Goal: Task Accomplishment & Management: Manage account settings

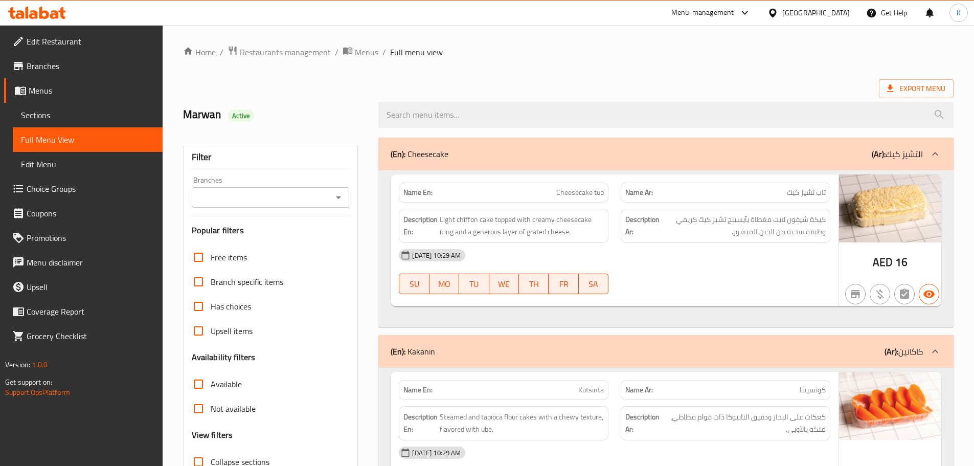
scroll to position [2015, 0]
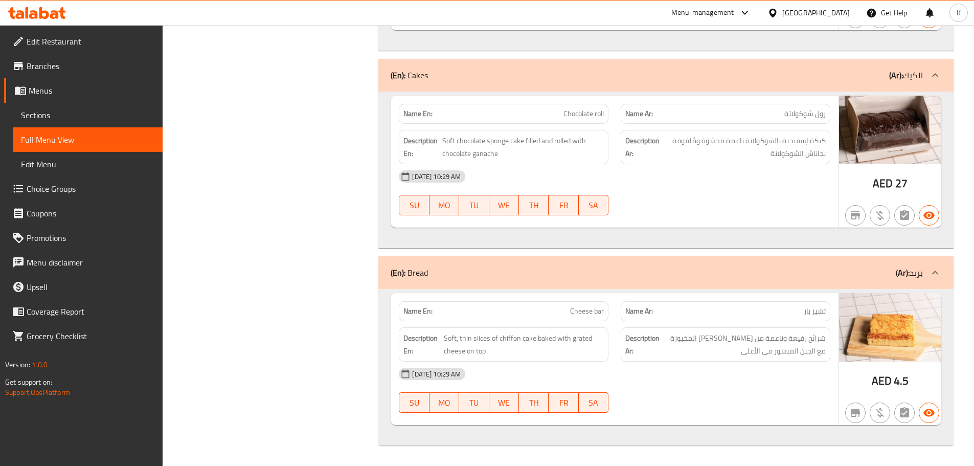
click at [49, 16] on icon at bounding box center [44, 13] width 10 height 12
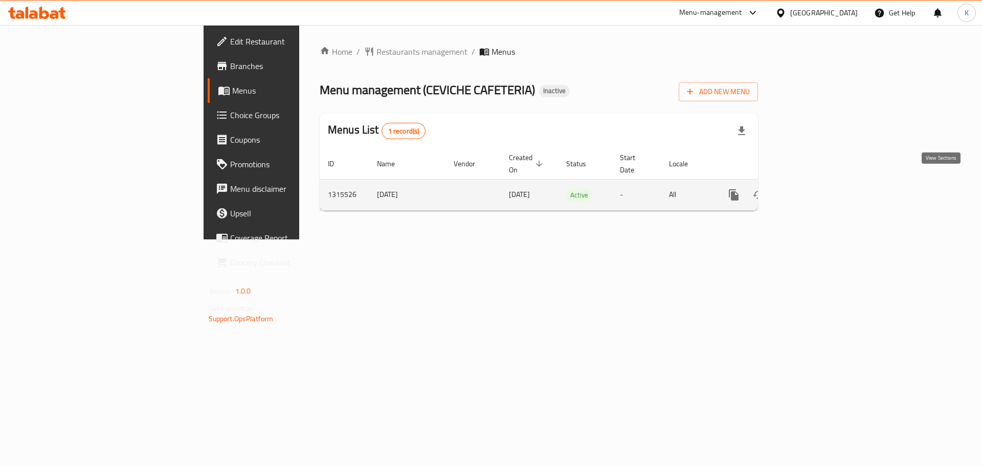
click at [814, 189] on icon "enhanced table" at bounding box center [808, 195] width 12 height 12
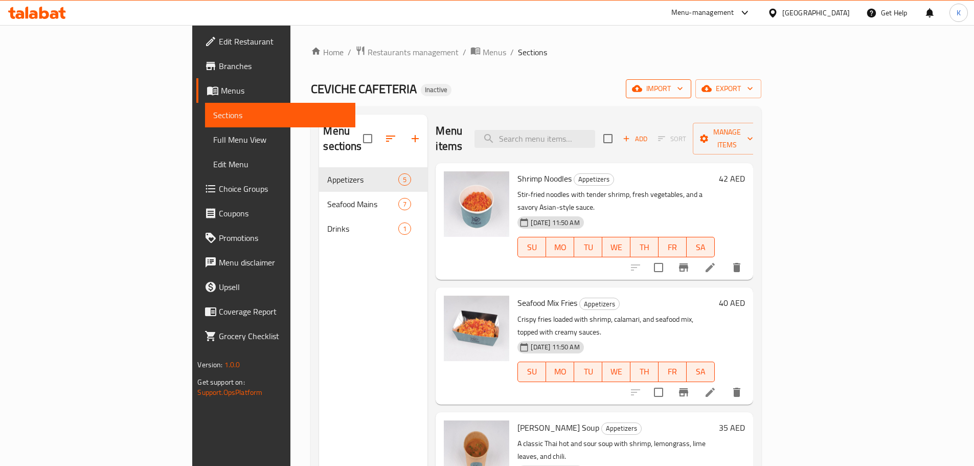
click at [683, 83] on span "import" at bounding box center [658, 88] width 49 height 13
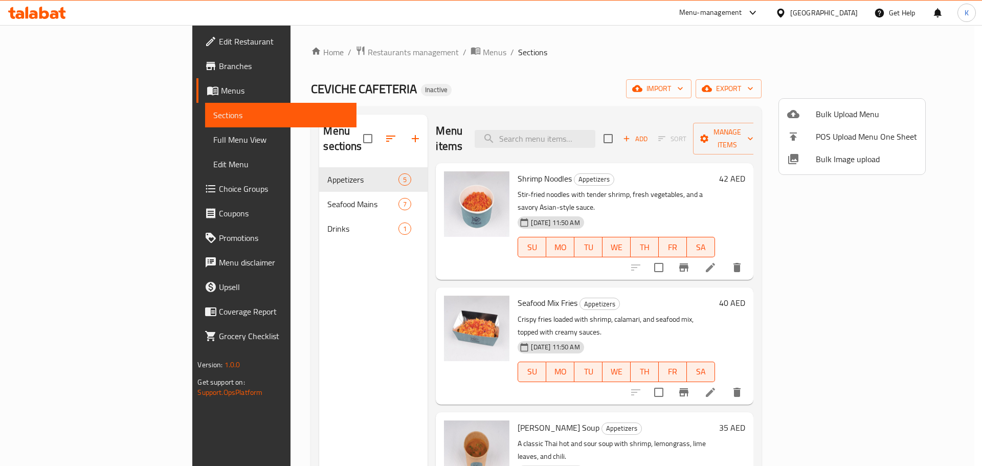
click at [854, 157] on span "Bulk Image upload" at bounding box center [866, 159] width 101 height 12
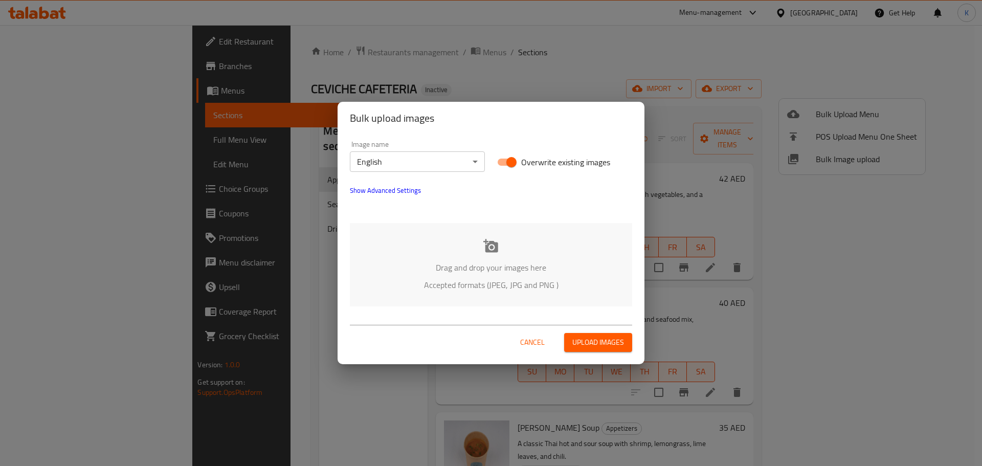
click at [486, 255] on div "Drag and drop your images here Accepted formats (JPEG, JPG and PNG )" at bounding box center [491, 264] width 282 height 83
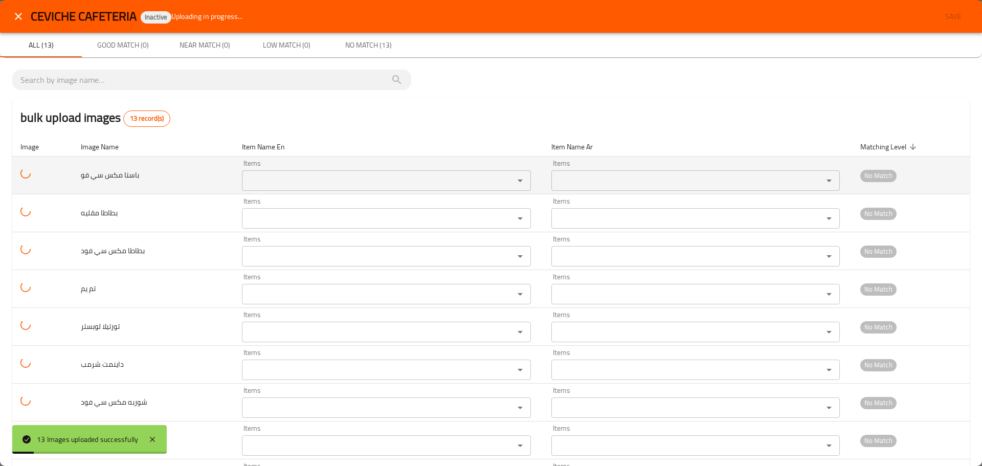
click at [273, 181] on فو "Items" at bounding box center [371, 180] width 253 height 14
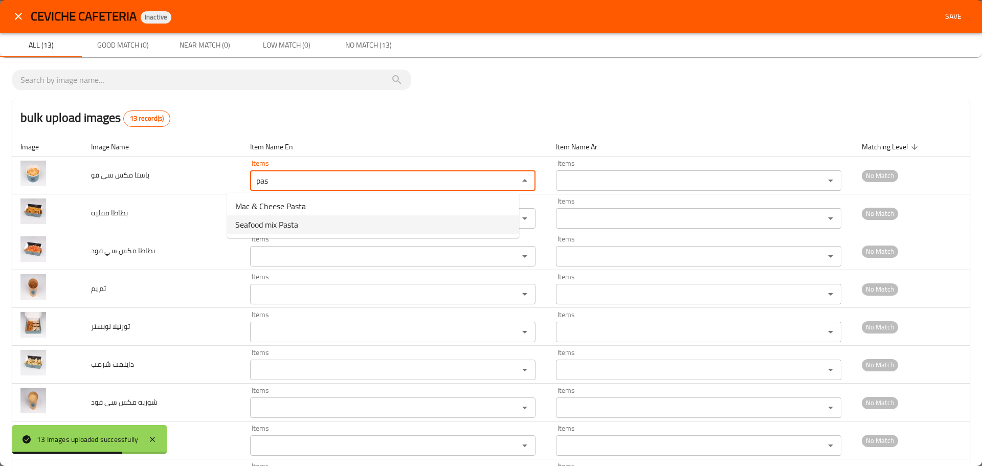
click at [260, 225] on span "Seafood mix Pasta" at bounding box center [266, 224] width 63 height 12
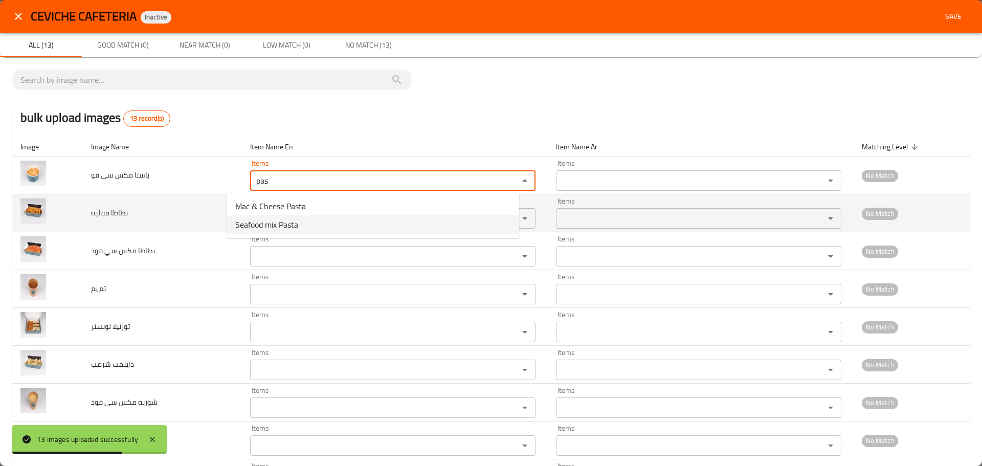
type فو "Seafood mix Pasta"
type فو-ar "باستا مكس سي فود"
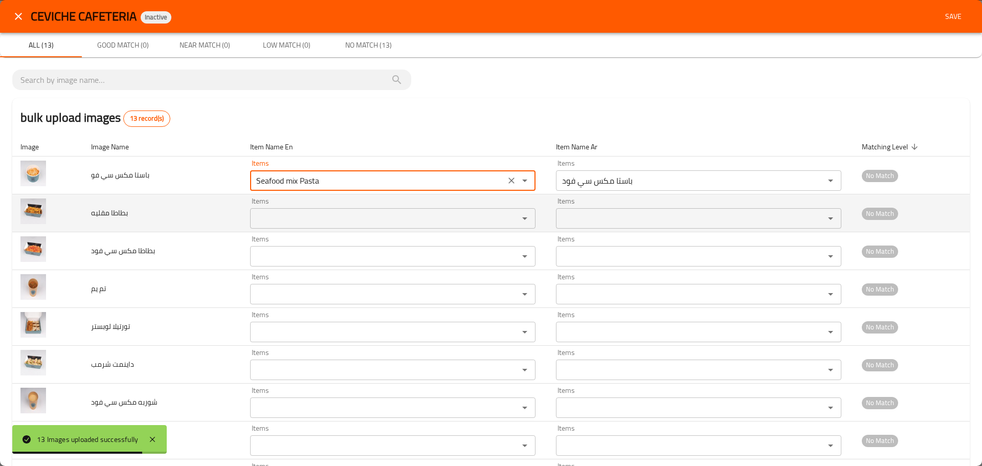
type فو "Seafood mix Pasta"
click at [253, 222] on مقليه "Items" at bounding box center [377, 218] width 249 height 14
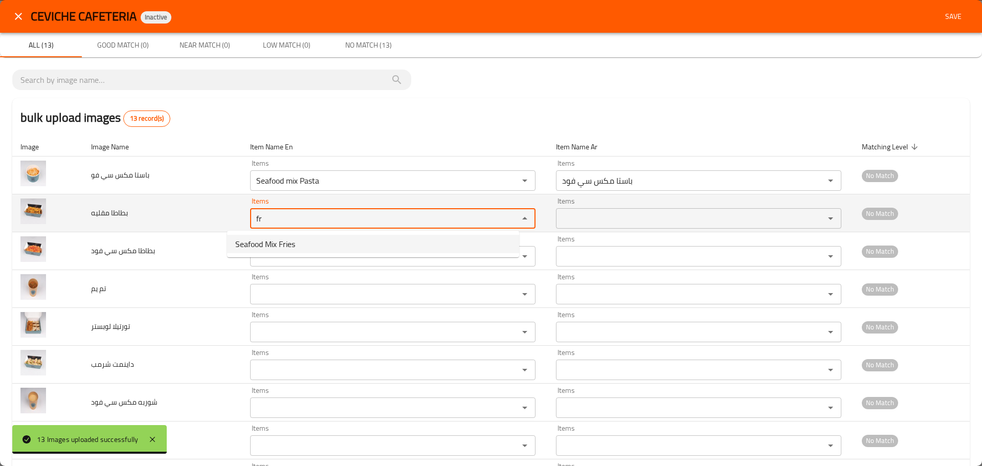
type مقليه "fr"
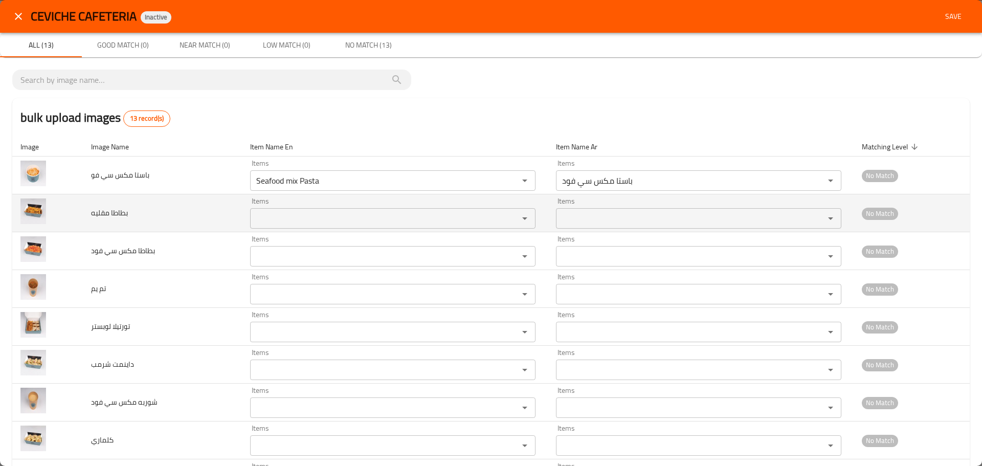
click at [135, 214] on td "بطاطا مقليه" at bounding box center [162, 213] width 159 height 38
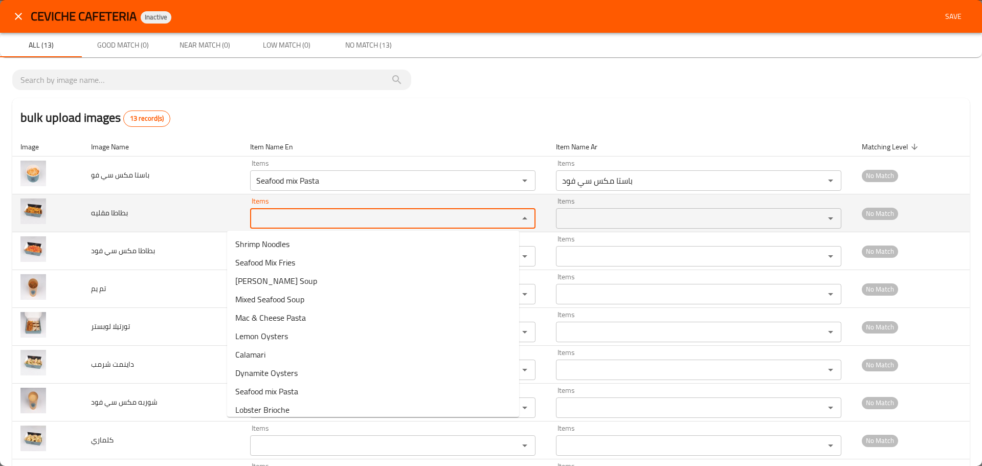
click at [253, 223] on مقليه "Items" at bounding box center [377, 218] width 249 height 14
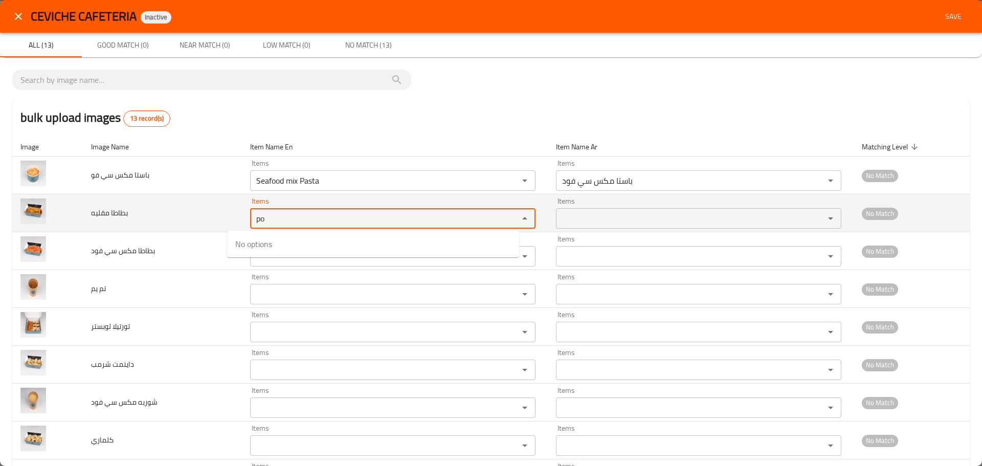
drag, startPoint x: 244, startPoint y: 216, endPoint x: 192, endPoint y: 215, distance: 51.7
click at [192, 215] on tr "بطاطا مقليه Items po Items Items Items No Match" at bounding box center [491, 213] width 958 height 38
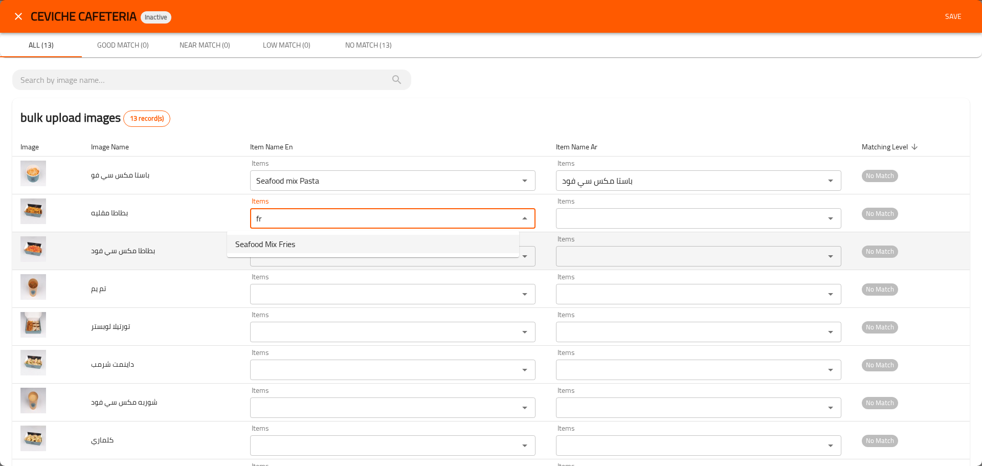
type مقليه "fr"
click at [185, 249] on td "بطاطا مكس سي فود" at bounding box center [162, 251] width 159 height 38
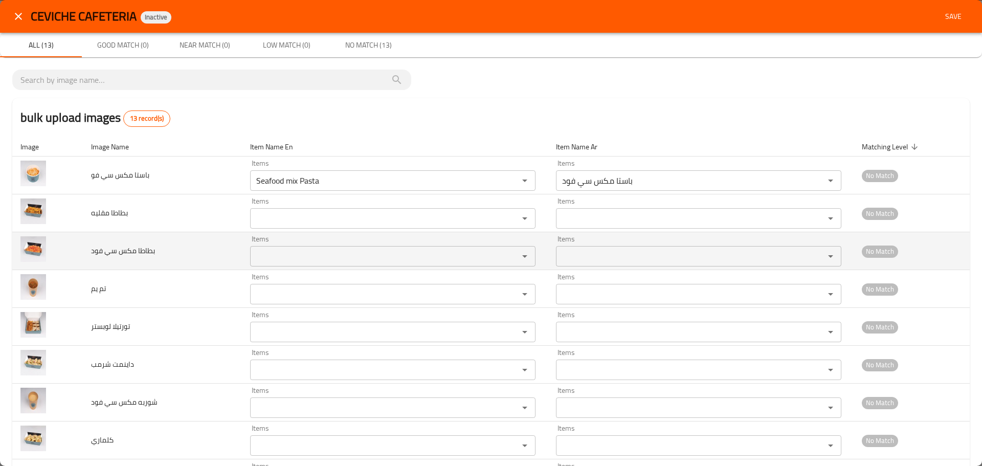
click at [275, 259] on فود "Items" at bounding box center [377, 256] width 249 height 14
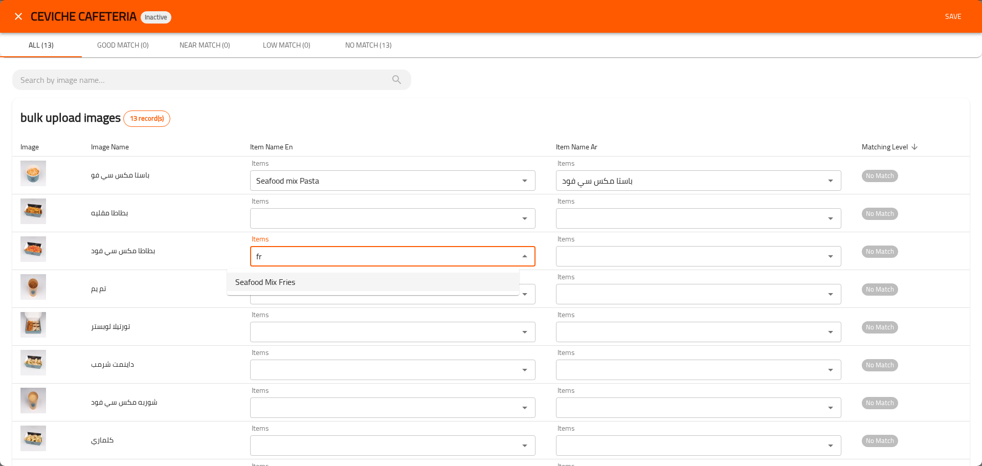
click at [276, 280] on span "Seafood Mix Fries" at bounding box center [265, 282] width 60 height 12
type فود "Seafood Mix Fries"
type فود-ar "بطاطا مكس سي فود"
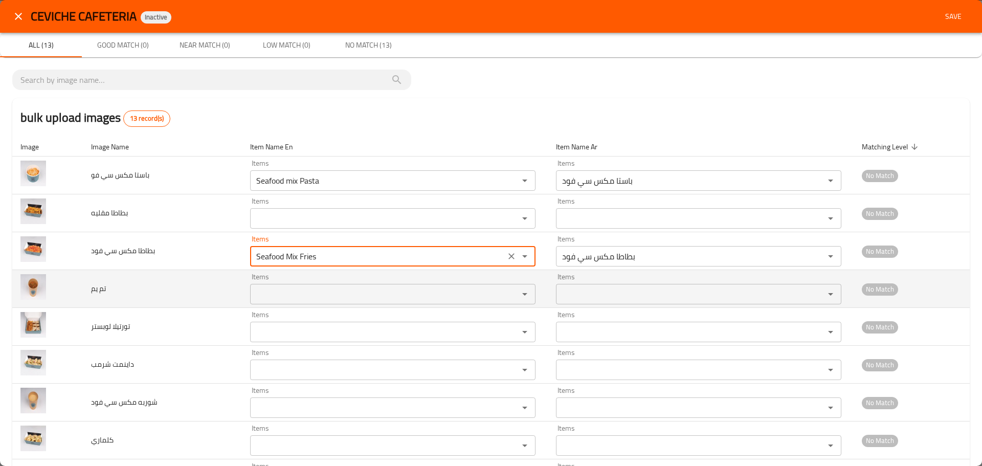
type فود "Seafood Mix Fries"
click at [257, 294] on يم "Items" at bounding box center [377, 294] width 249 height 14
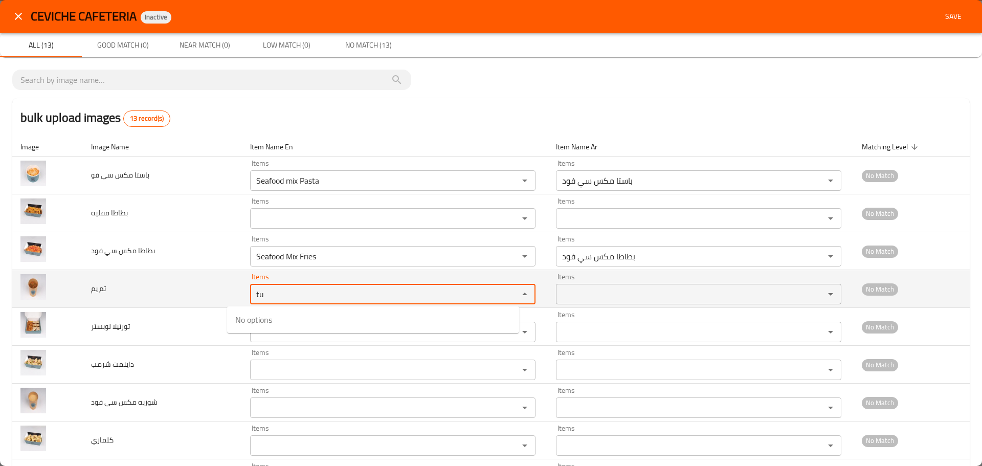
drag, startPoint x: 249, startPoint y: 293, endPoint x: 153, endPoint y: 294, distance: 95.7
click at [153, 294] on tr "تم يم Items tu Items Items Items No Match" at bounding box center [491, 289] width 958 height 38
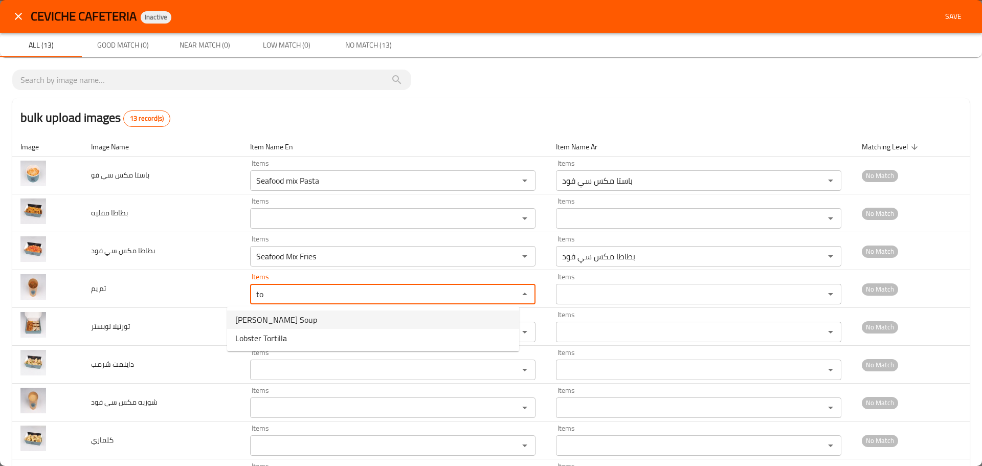
click at [243, 316] on span "Tom Yum Soup" at bounding box center [276, 320] width 82 height 12
type يم "Tom Yum Soup"
type يم-ar "شوربة توم يام"
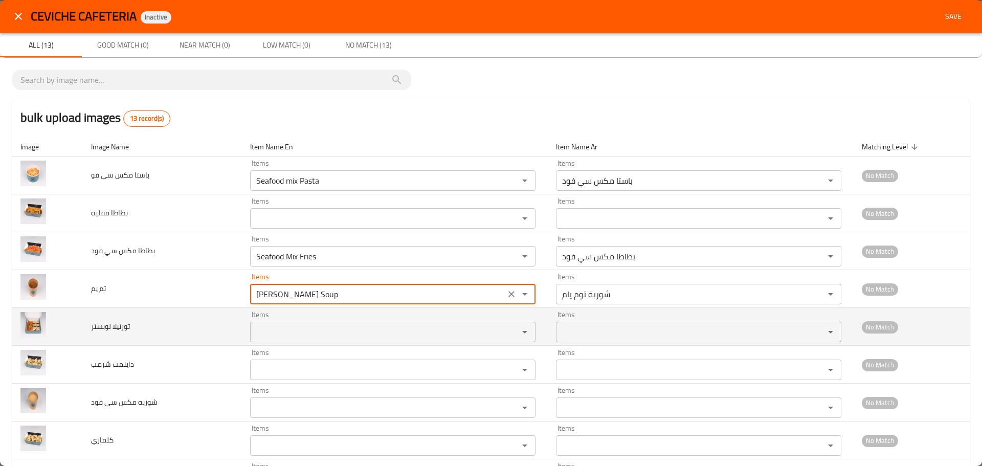
type يم "Tom Yum Soup"
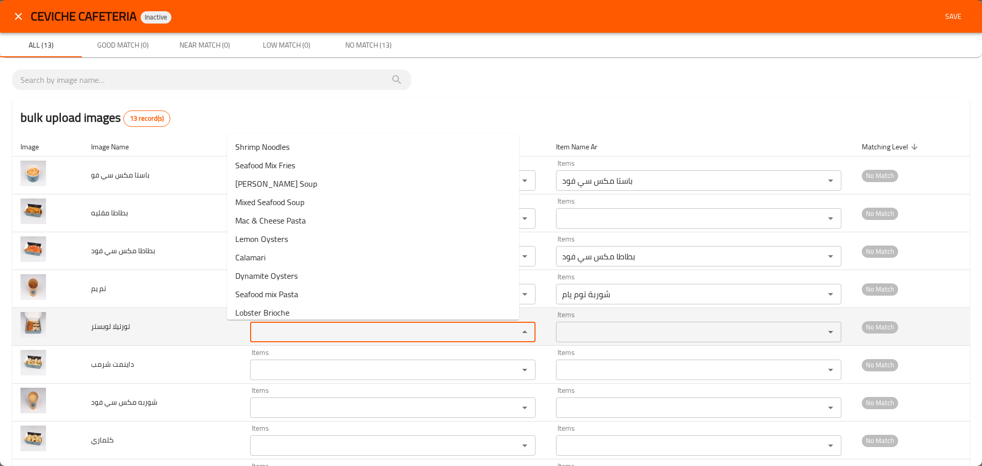
click at [253, 328] on لوبستر "Items" at bounding box center [377, 332] width 249 height 14
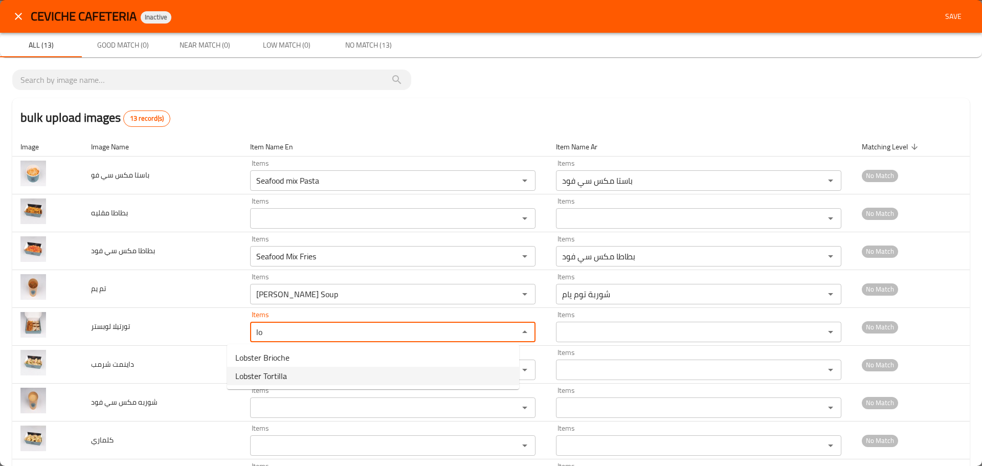
click at [268, 375] on span "Lobster Tortilla" at bounding box center [261, 376] width 52 height 12
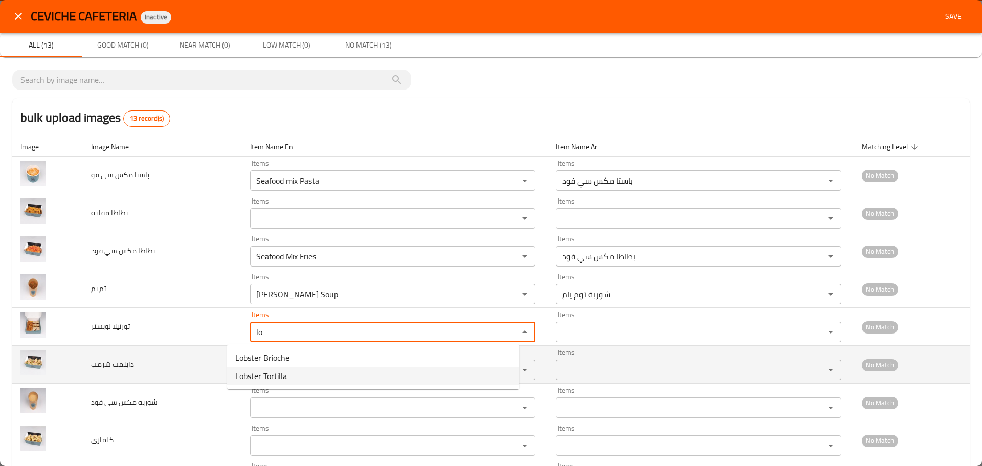
type لوبستر "Lobster Tortilla"
type لوبستر-ar "تورتيلا لوبستر"
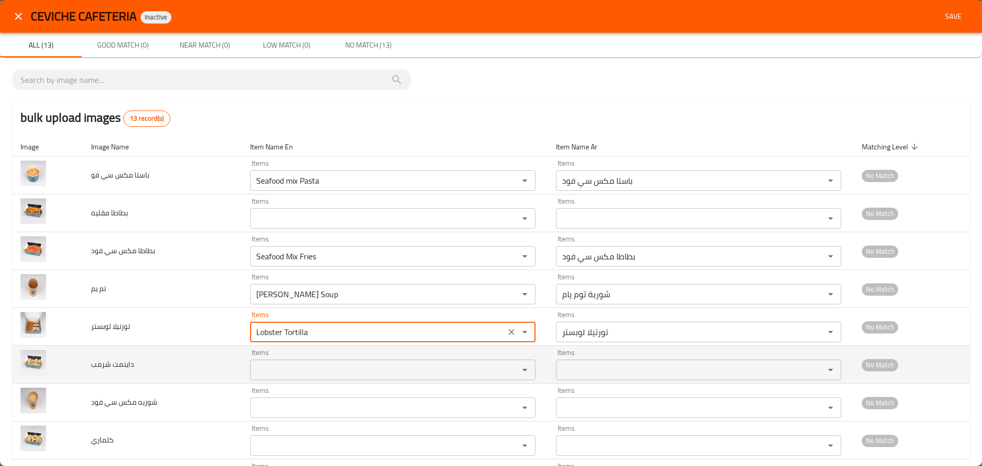
click at [252, 361] on div "Items" at bounding box center [392, 370] width 285 height 20
type لوبستر "Lobster Tortilla"
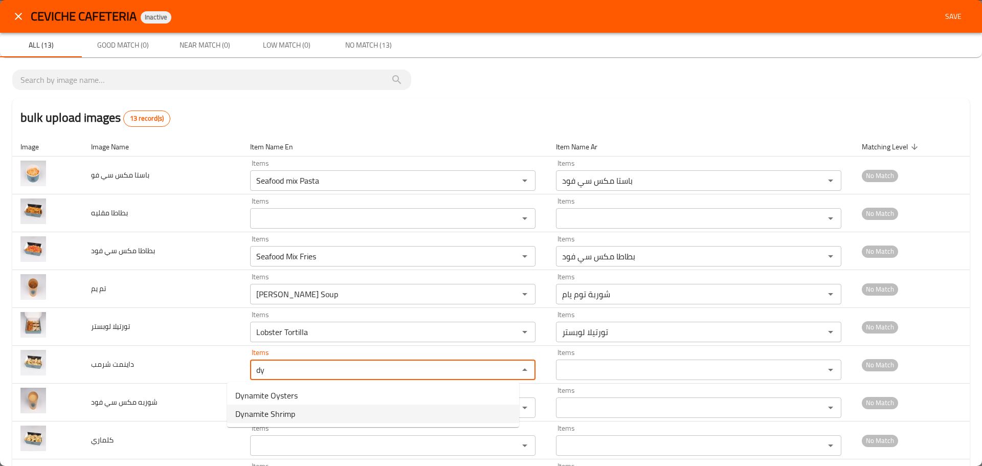
click at [262, 415] on span "Dynamite Shrimp" at bounding box center [265, 414] width 60 height 12
type شرمب "Dynamite Shrimp"
type شرمب-ar "داينمت شرمب"
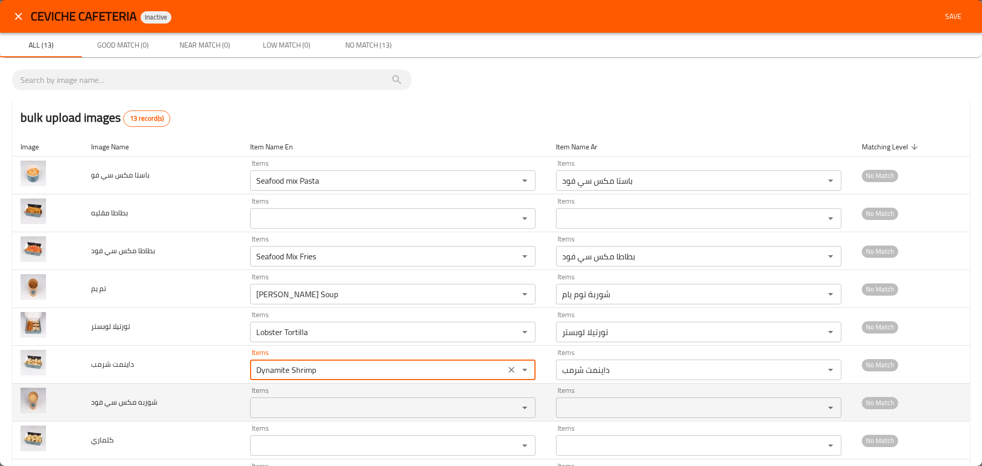
type شرمب "Dynamite Shrimp"
click at [259, 408] on فود "Items" at bounding box center [377, 408] width 249 height 14
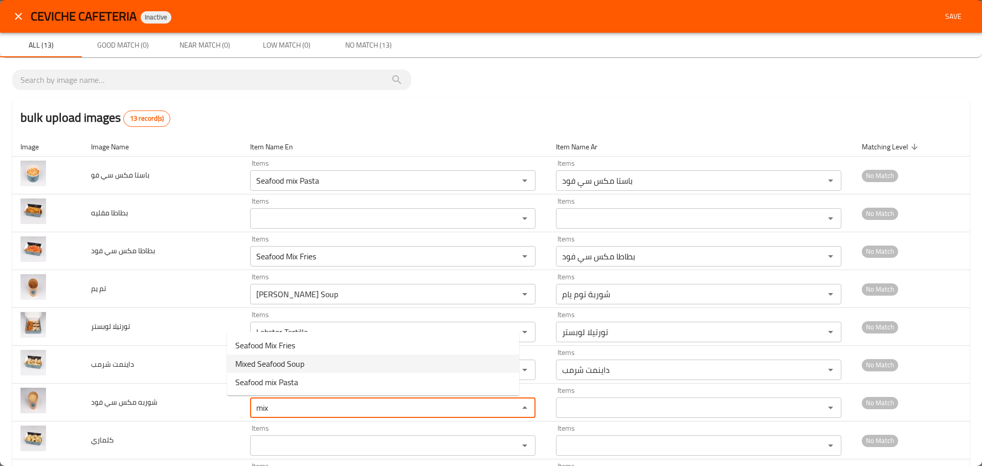
click at [264, 365] on span "Mixed Seafood Soup" at bounding box center [269, 364] width 69 height 12
type فود "Mixed Seafood Soup"
type فود-ar "شوربه مكس سي فود"
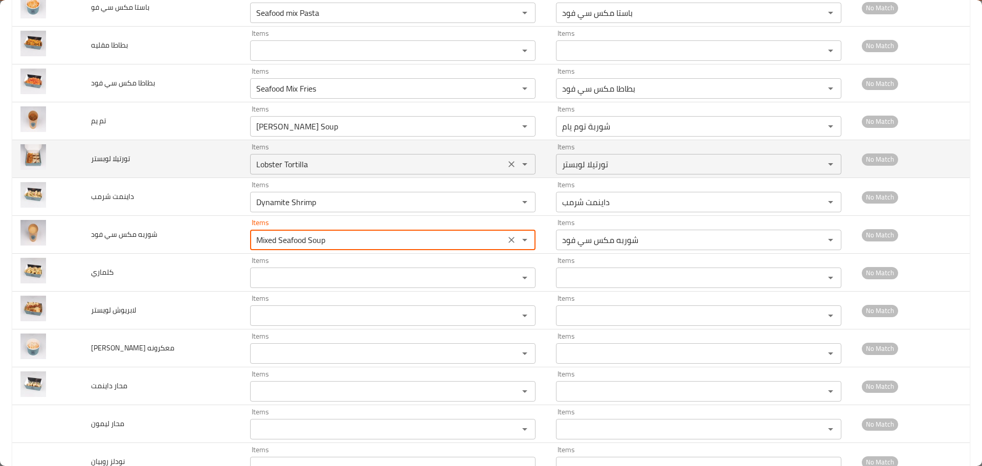
scroll to position [203, 0]
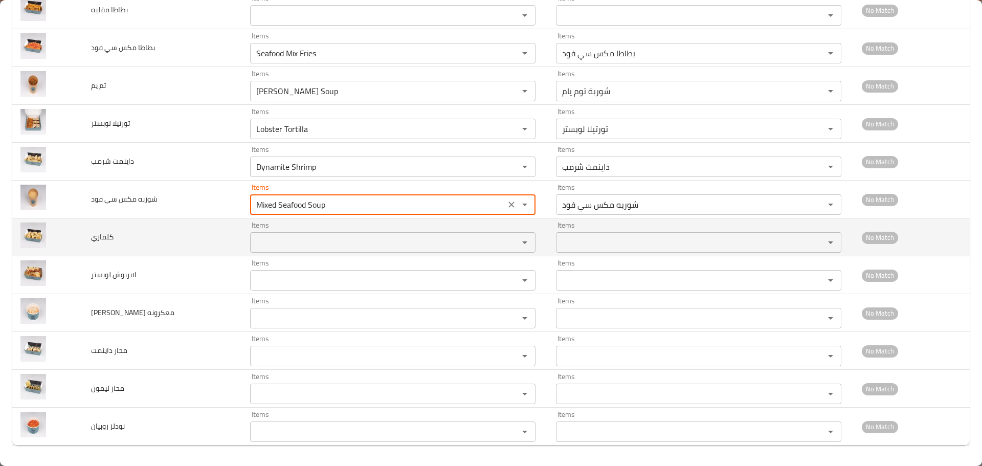
type فود "Mixed Seafood Soup"
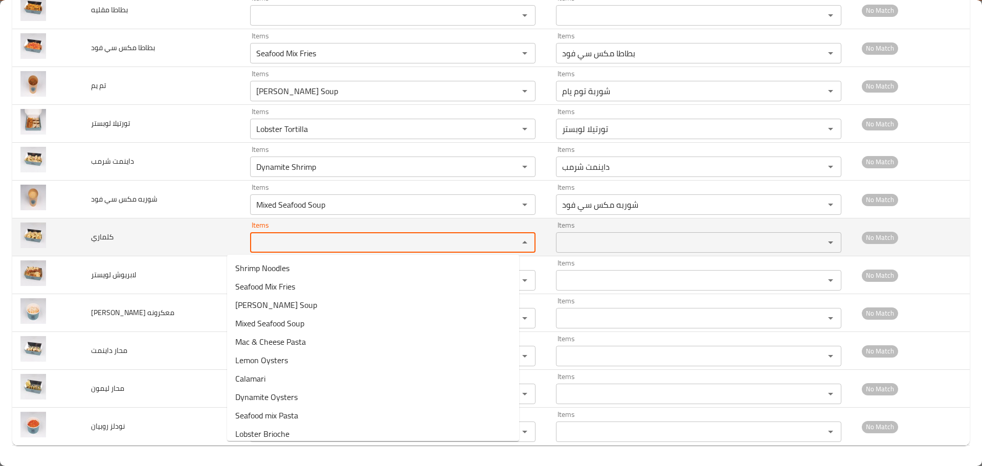
click at [255, 240] on input "Items" at bounding box center [377, 242] width 249 height 14
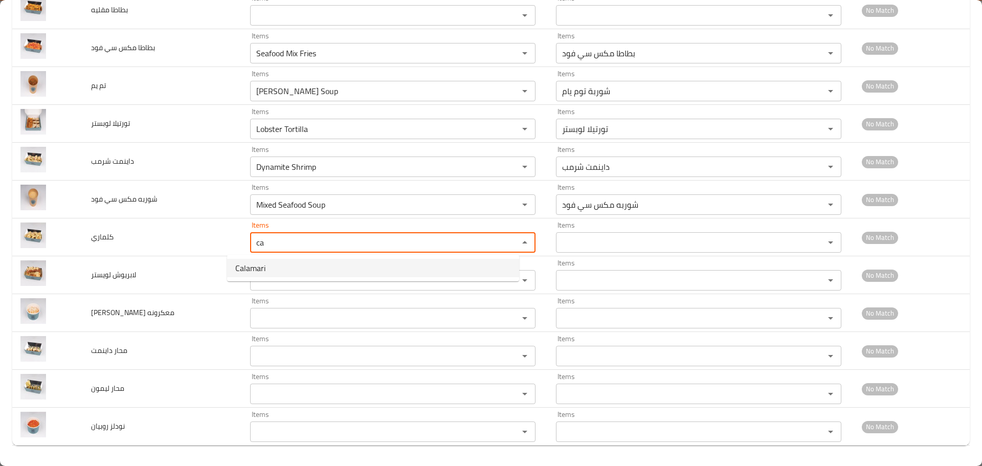
click at [267, 273] on li "Calamari" at bounding box center [373, 268] width 292 height 18
type input "Calamari"
type input "كلماري"
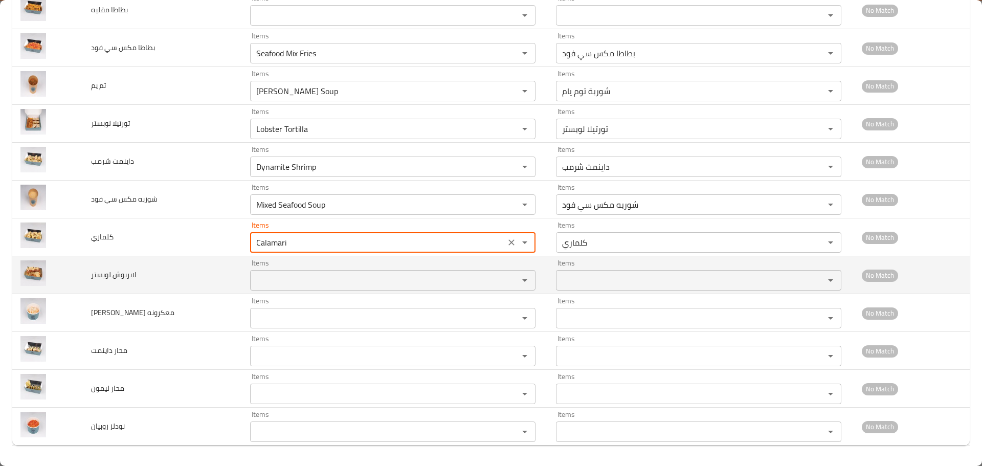
type input "Calamari"
click at [254, 282] on لويستر "Items" at bounding box center [377, 280] width 249 height 14
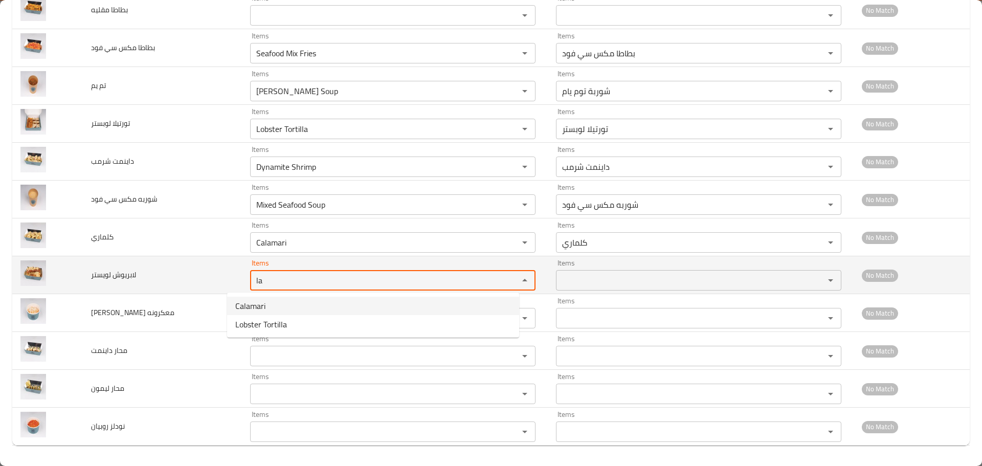
drag, startPoint x: 253, startPoint y: 280, endPoint x: 217, endPoint y: 280, distance: 35.3
click at [217, 280] on tr "لابريوش لويستر Items la Items Items Items No Match" at bounding box center [491, 275] width 958 height 38
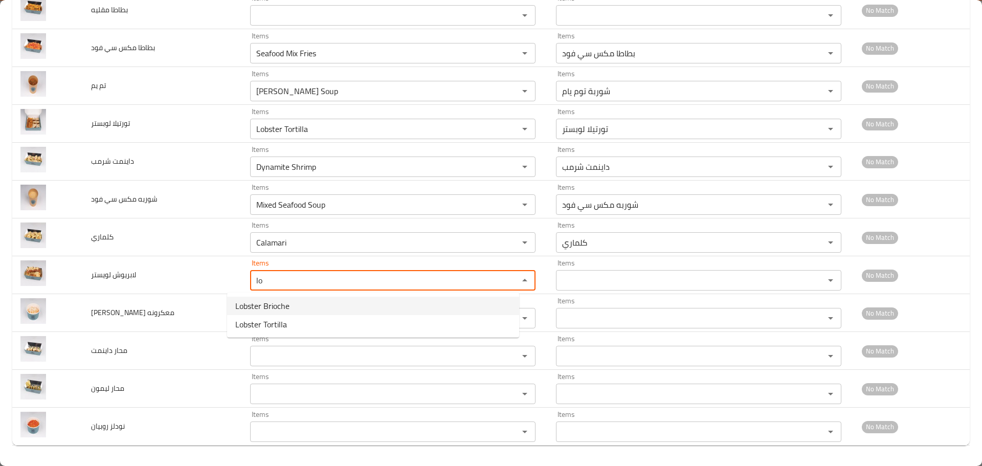
click at [267, 307] on span "Lobster Brioche" at bounding box center [262, 306] width 54 height 12
type لويستر "Lobster Brioche"
type لويستر-ar "لابريوش لويستر"
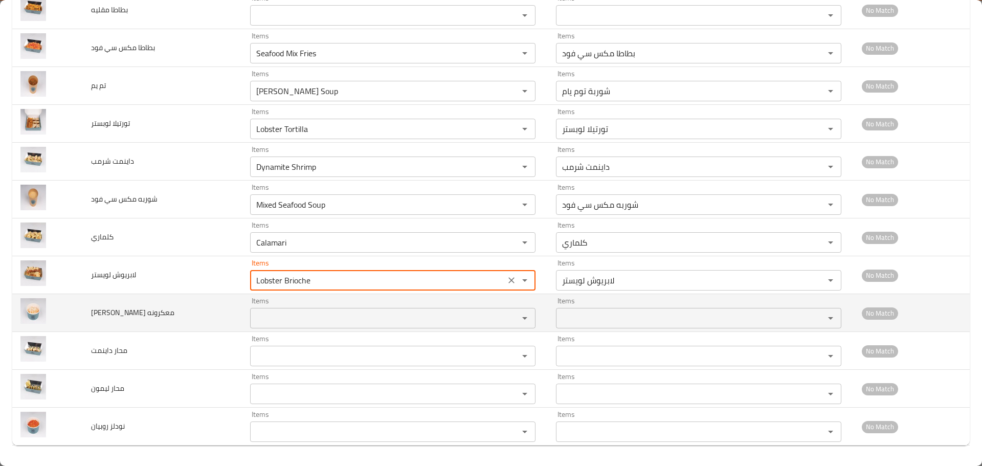
type لويستر "Lobster Brioche"
click at [260, 316] on معكرونه "Items" at bounding box center [377, 318] width 249 height 14
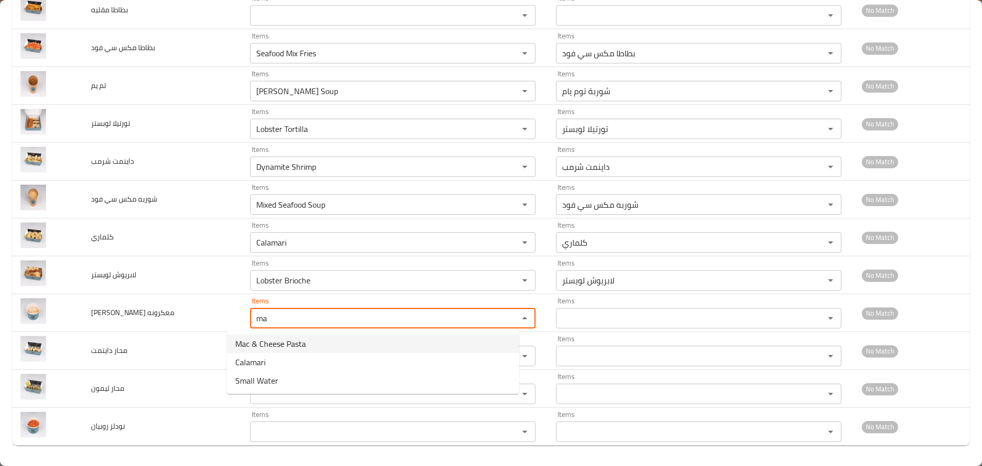
click at [258, 345] on span "Mac & Cheese Pasta" at bounding box center [270, 344] width 71 height 12
type معكرونه "Mac & Cheese Pasta"
type معكرونه-ar "ماك تشيز معكرونه"
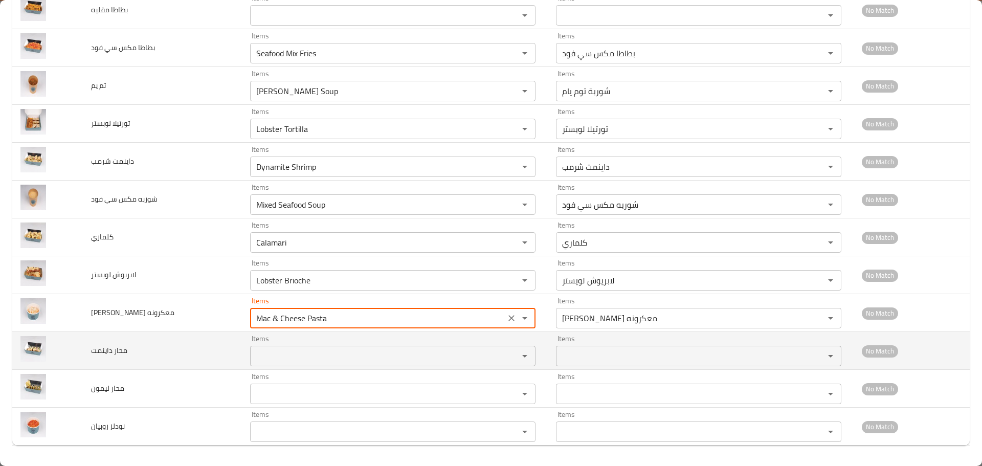
type معكرونه "Mac & Cheese Pasta"
click at [260, 358] on داينمت "Items" at bounding box center [377, 356] width 249 height 14
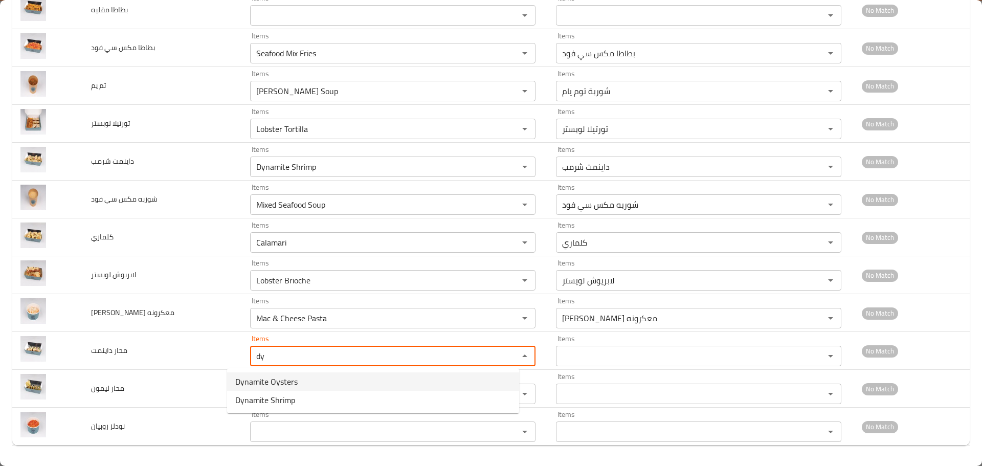
click at [257, 380] on span "Dynamite Oysters" at bounding box center [266, 381] width 62 height 12
type داينمت "Dynamite Oysters"
type داينمت-ar "محار داينمت"
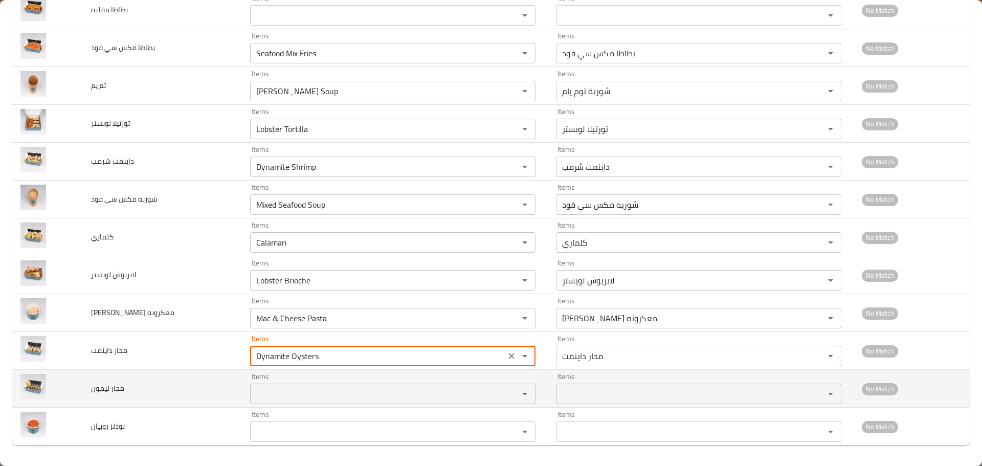
type داينمت "Dynamite Oysters"
click at [253, 394] on ليمون "Items" at bounding box center [377, 394] width 249 height 14
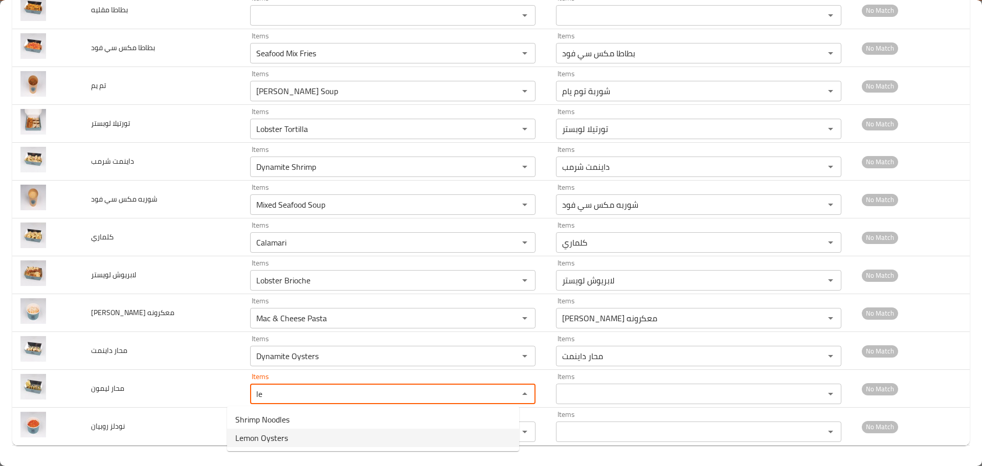
click at [251, 441] on span "Lemon Oysters" at bounding box center [261, 438] width 53 height 12
type ليمون "Lemon Oysters"
type ليمون-ar "محار ليمون"
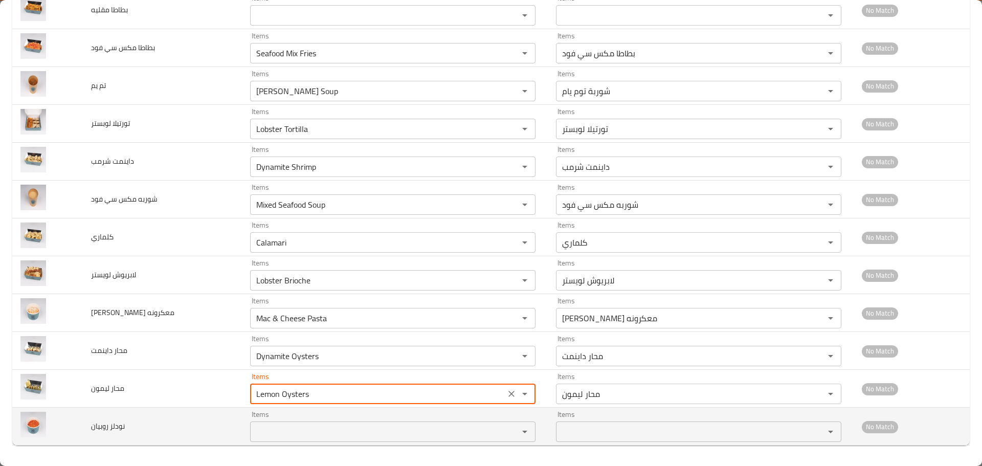
type ليمون "Lemon Oysters"
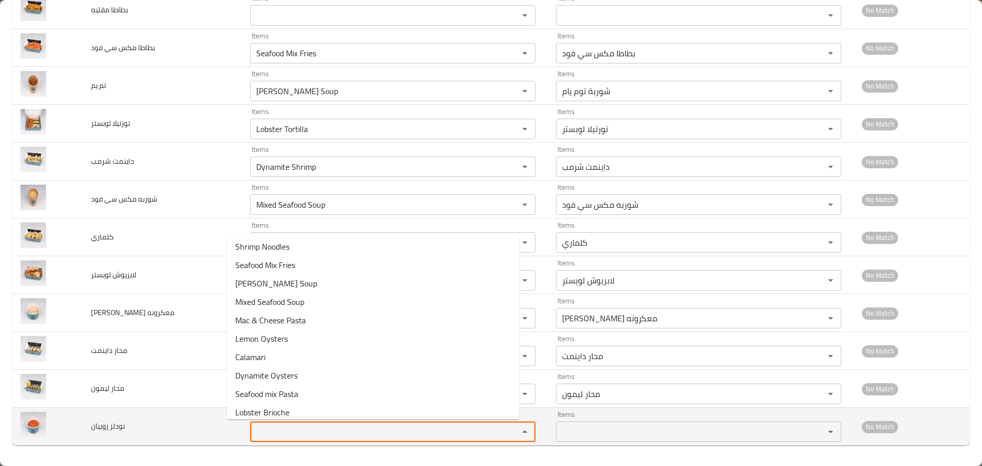
click at [253, 432] on روبيان "Items" at bounding box center [377, 432] width 249 height 14
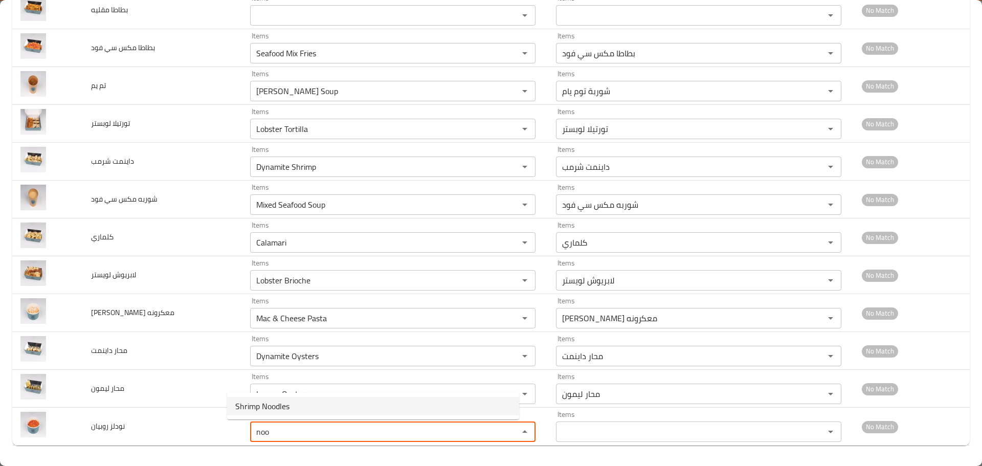
click at [255, 404] on span "Shrimp Noodles" at bounding box center [262, 406] width 54 height 12
type روبيان "Shrimp Noodles"
type روبيان-ar "نودلز روبيان"
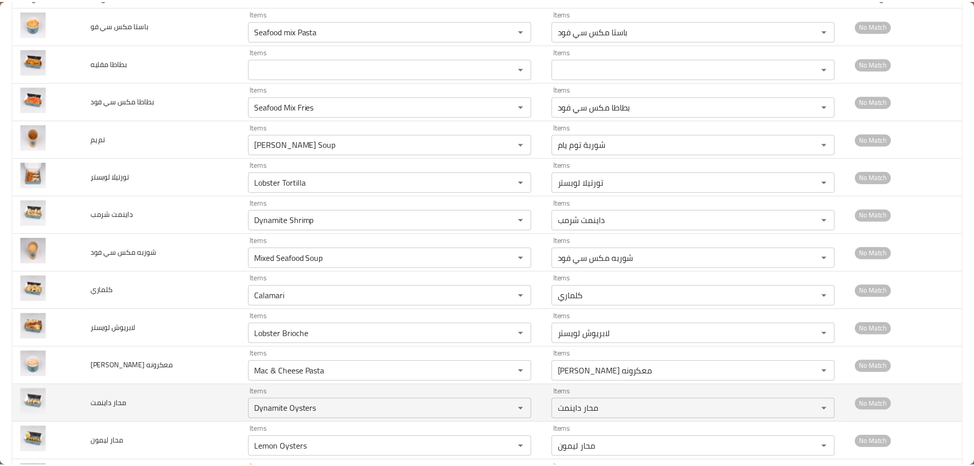
scroll to position [0, 0]
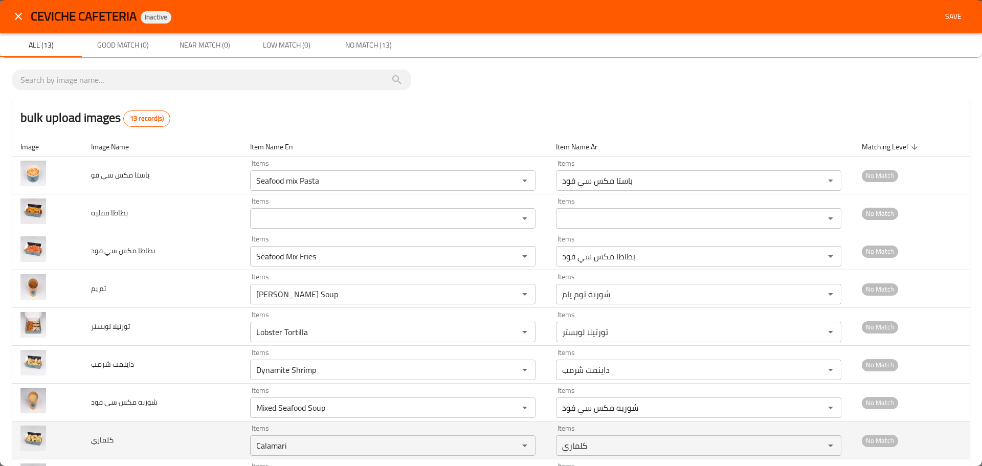
type روبيان "Shrimp Noodles"
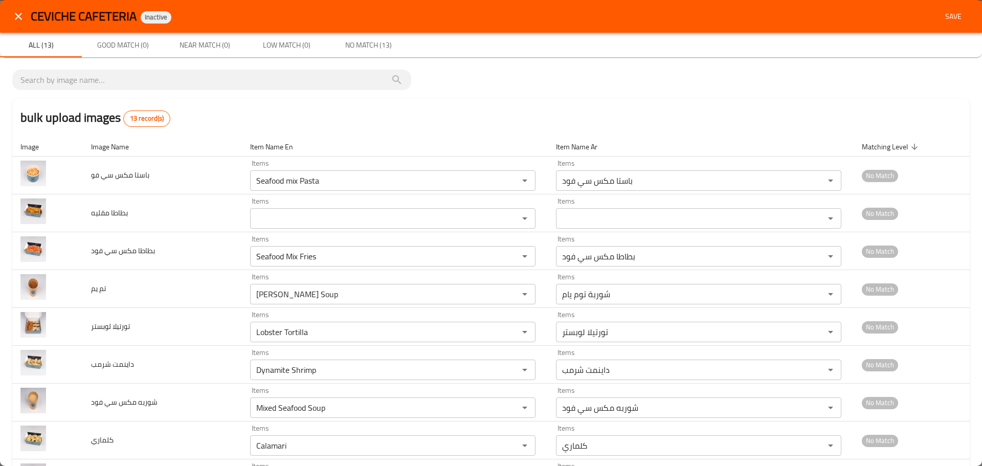
click at [538, 103] on div "bulk upload images 13 record(s)" at bounding box center [491, 117] width 958 height 39
click at [941, 17] on span "Save" at bounding box center [953, 16] width 25 height 13
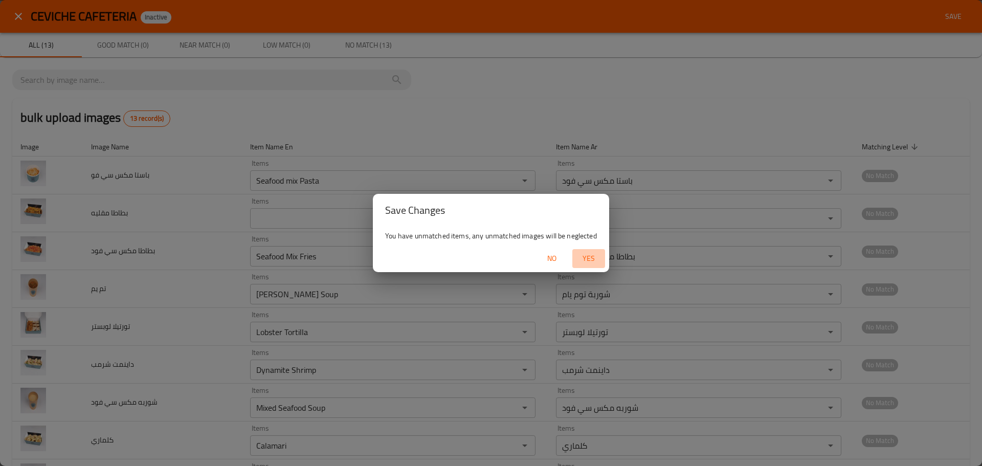
click at [584, 261] on span "Yes" at bounding box center [588, 258] width 25 height 13
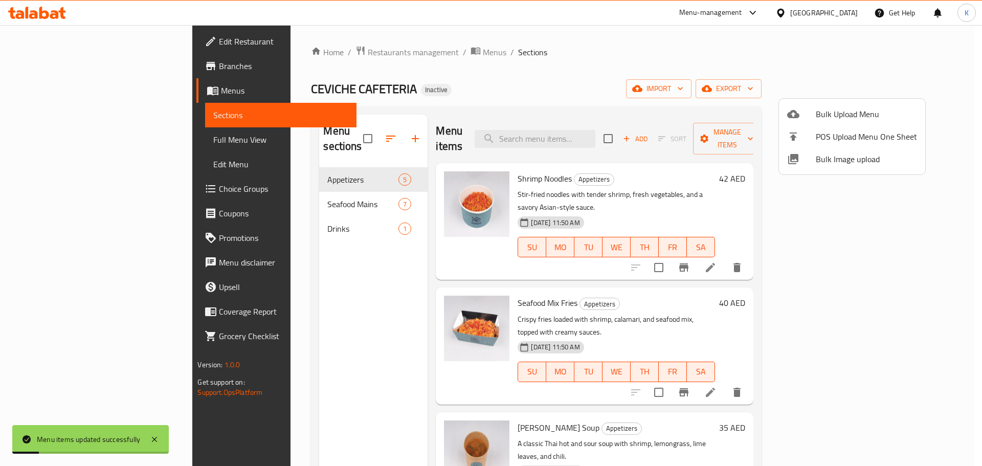
drag, startPoint x: 288, startPoint y: 262, endPoint x: 55, endPoint y: 177, distance: 248.2
click at [287, 262] on div at bounding box center [491, 233] width 982 height 466
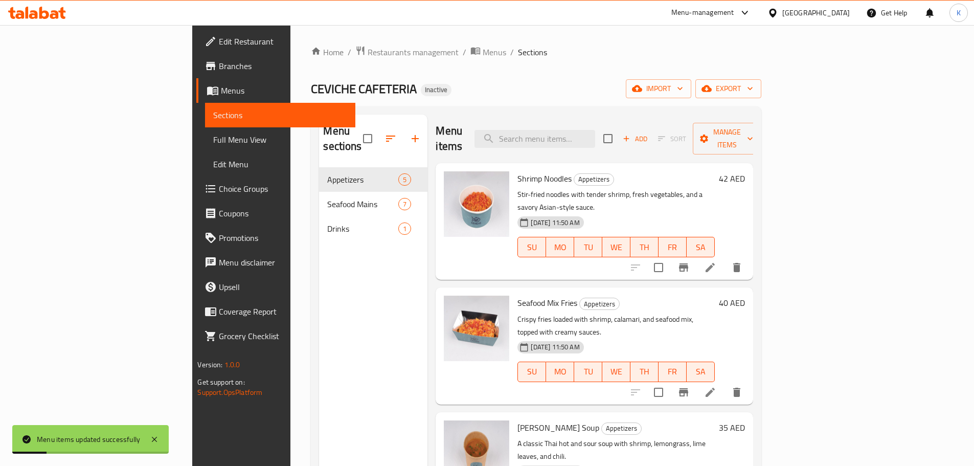
click at [213, 145] on span "Full Menu View" at bounding box center [280, 140] width 134 height 12
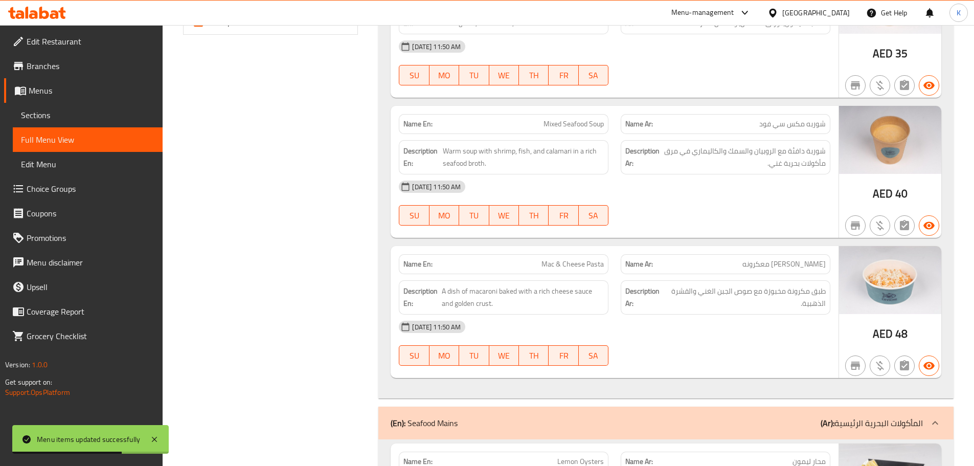
scroll to position [182, 0]
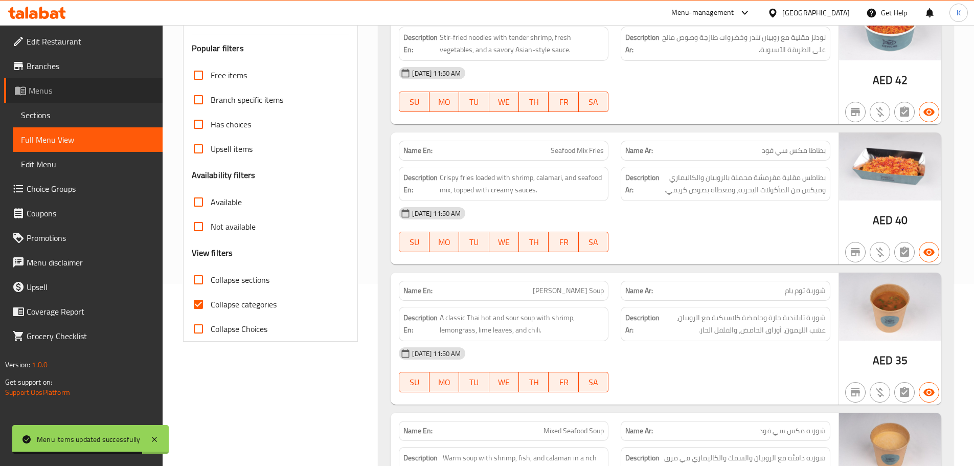
click at [43, 92] on span "Menus" at bounding box center [92, 90] width 126 height 12
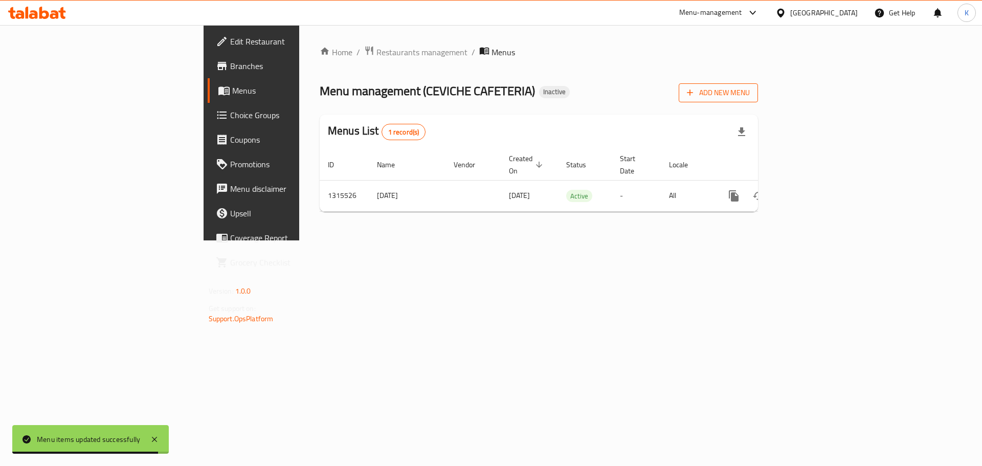
click at [758, 101] on button "Add New Menu" at bounding box center [718, 92] width 79 height 19
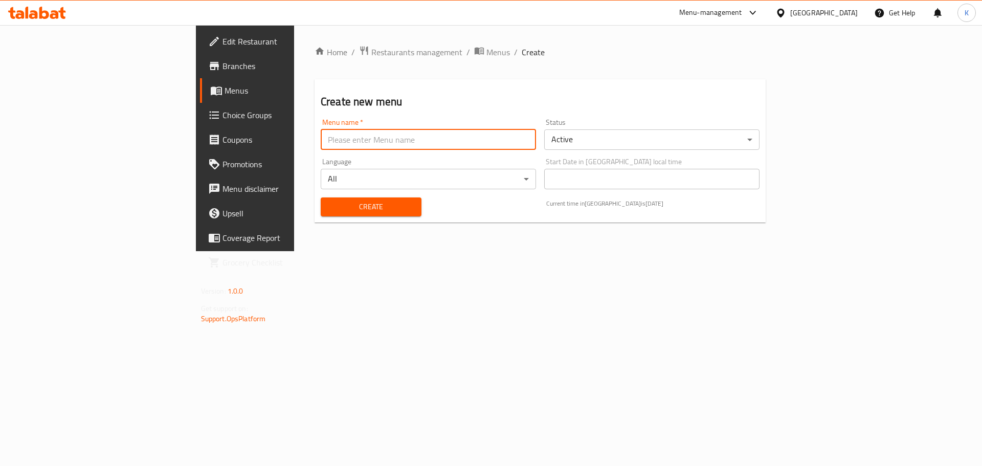
click at [476, 131] on input "text" at bounding box center [428, 139] width 215 height 20
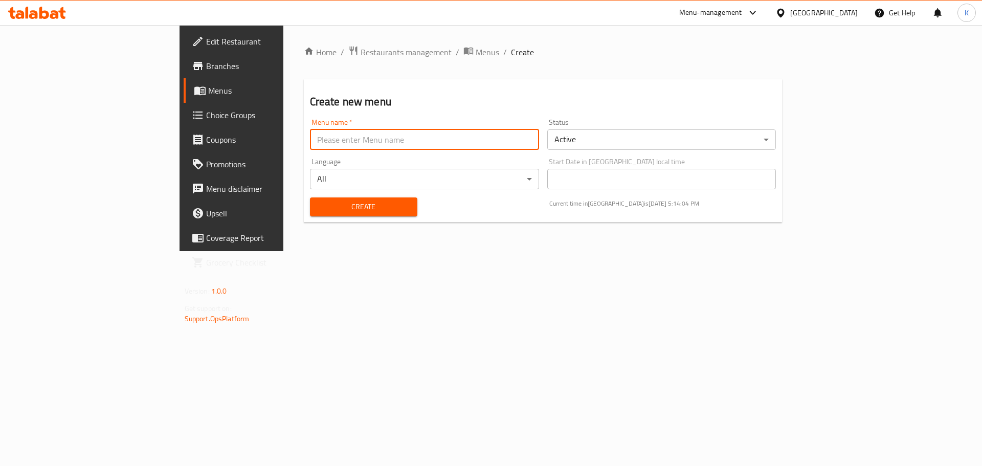
type input "images added"
click at [318, 206] on span "Create" at bounding box center [363, 207] width 91 height 13
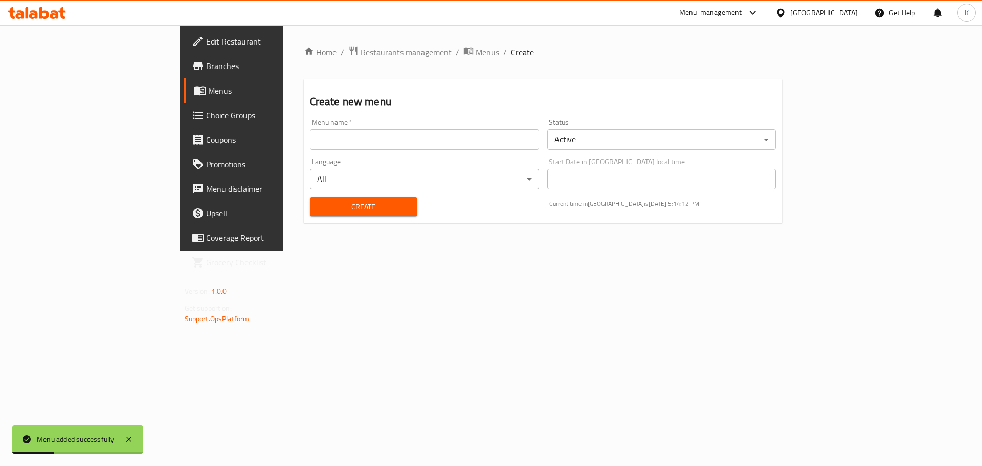
click at [208, 92] on span "Menus" at bounding box center [271, 90] width 127 height 12
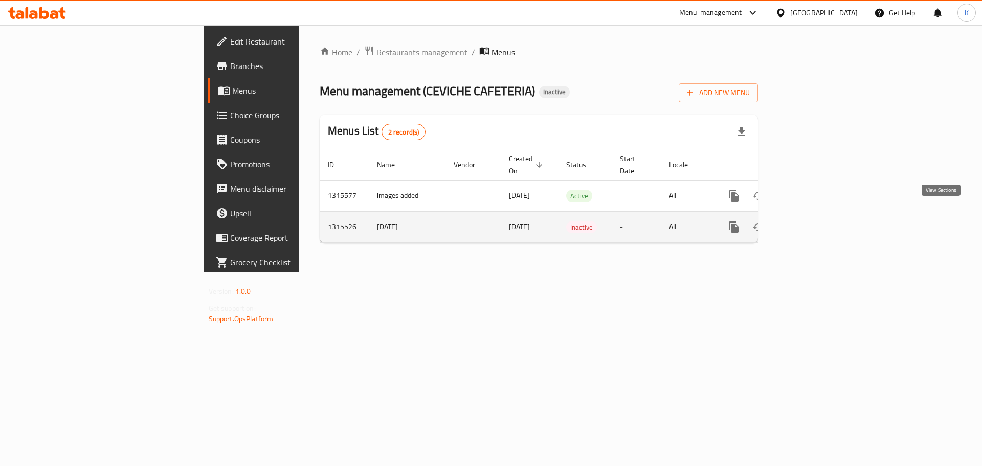
click at [814, 221] on icon "enhanced table" at bounding box center [808, 227] width 12 height 12
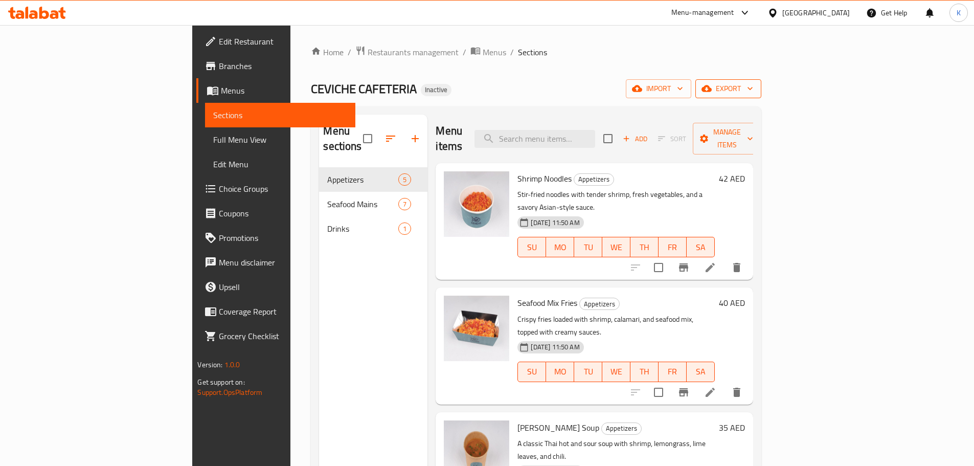
click at [753, 92] on span "export" at bounding box center [729, 88] width 50 height 13
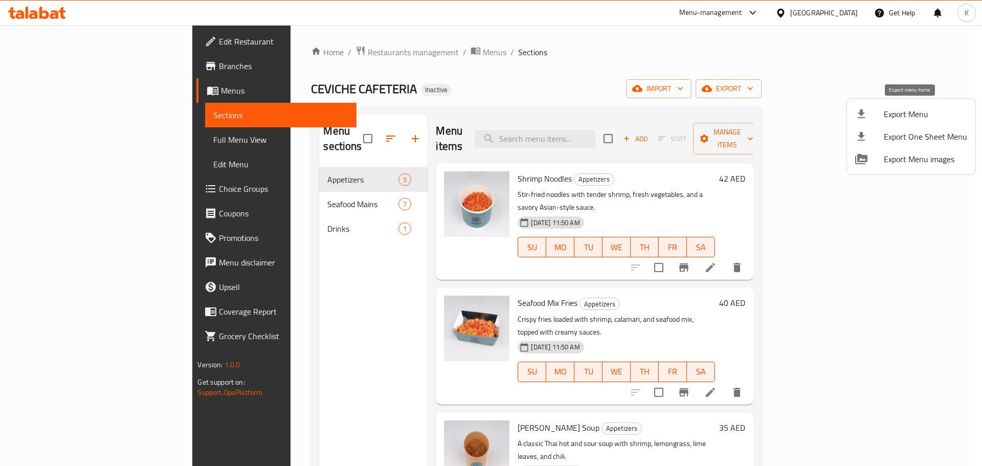
click at [888, 112] on span "Export Menu" at bounding box center [925, 114] width 83 height 12
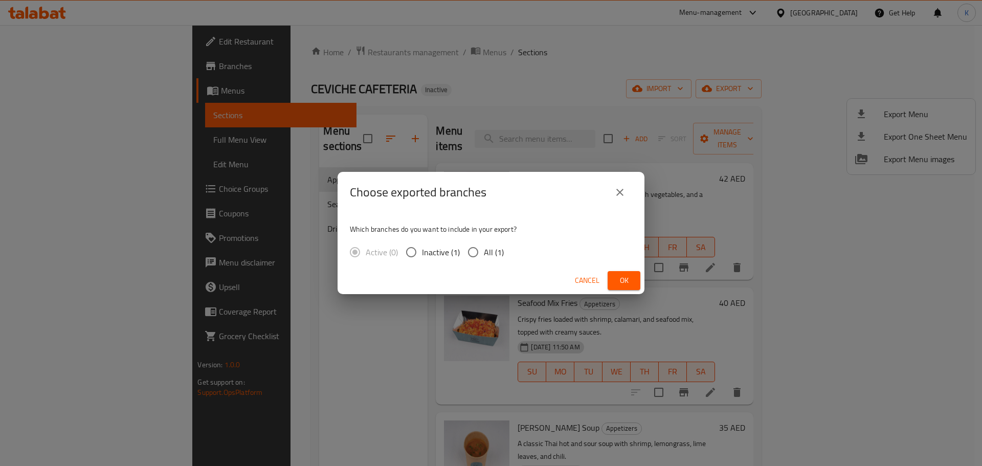
click at [462, 251] on input "All (1)" at bounding box center [472, 251] width 21 height 21
radio input "true"
click at [615, 277] on button "Ok" at bounding box center [624, 280] width 33 height 19
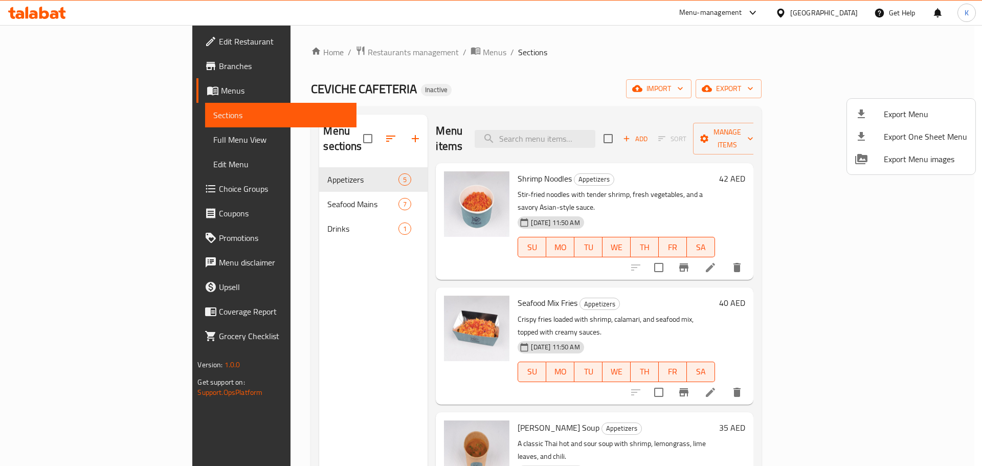
click at [35, 145] on div at bounding box center [491, 233] width 982 height 466
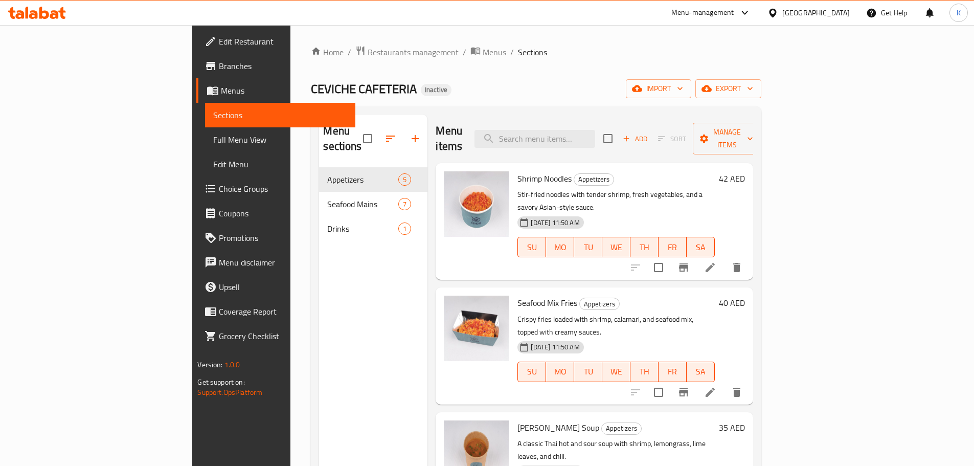
drag, startPoint x: 40, startPoint y: 146, endPoint x: 70, endPoint y: 149, distance: 29.9
click at [213, 146] on span "Full Menu View" at bounding box center [280, 140] width 134 height 12
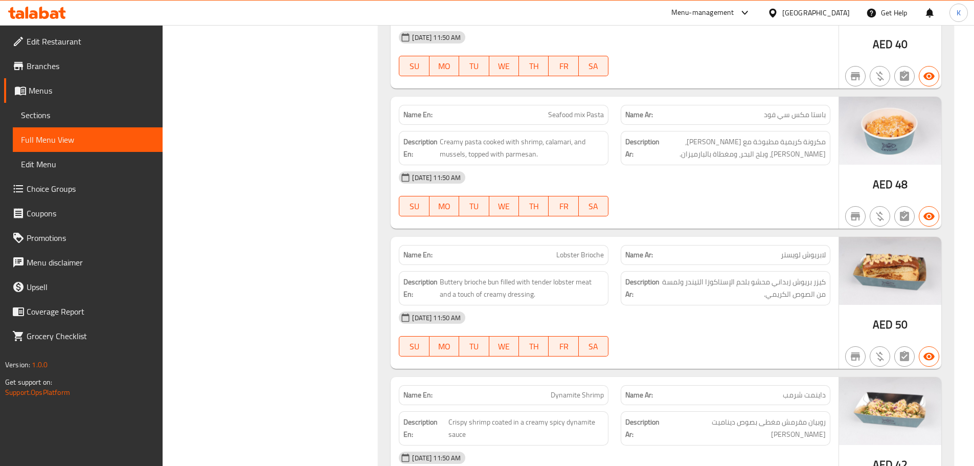
scroll to position [1512, 0]
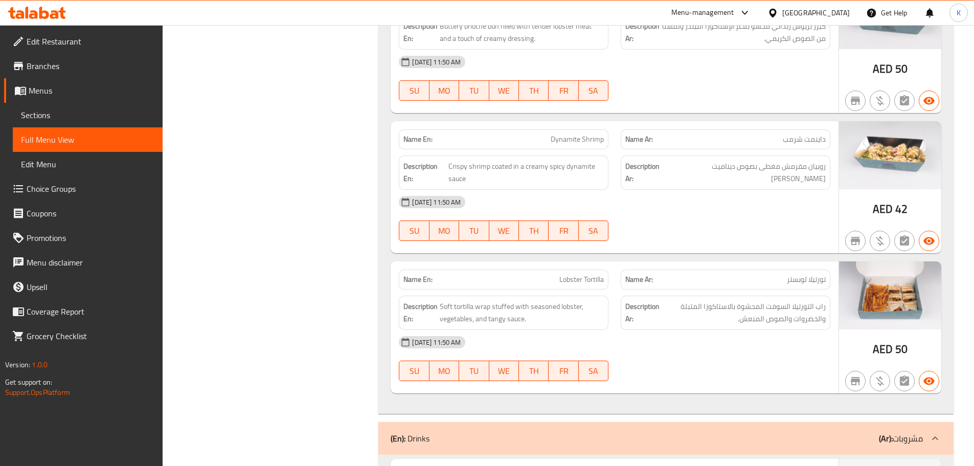
click at [42, 99] on link "Menus" at bounding box center [83, 90] width 159 height 25
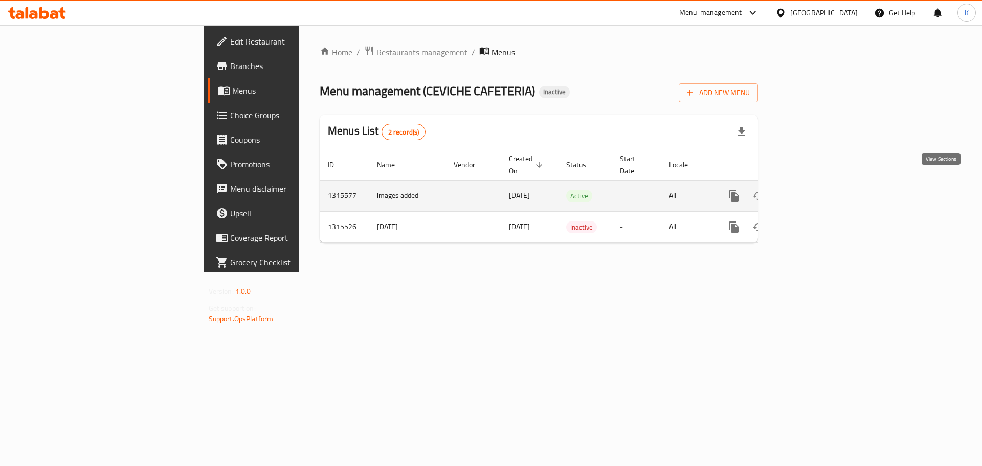
click at [814, 190] on icon "enhanced table" at bounding box center [808, 196] width 12 height 12
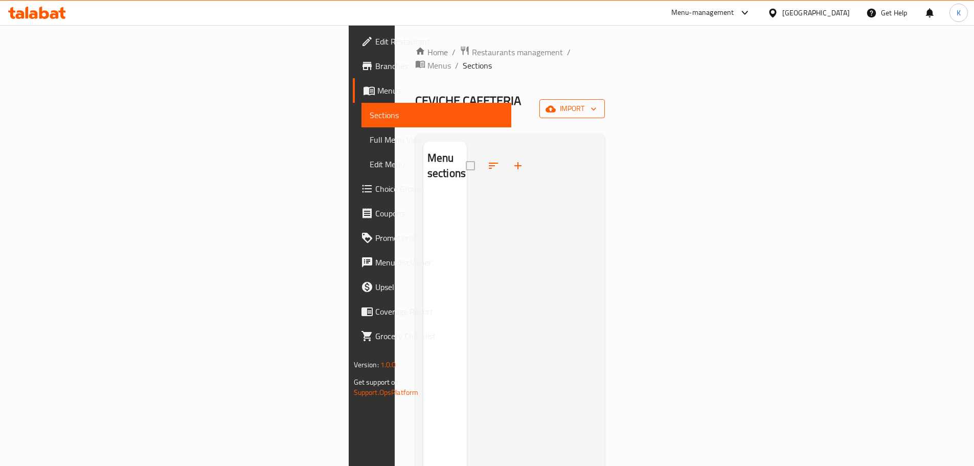
click at [597, 102] on span "import" at bounding box center [572, 108] width 49 height 13
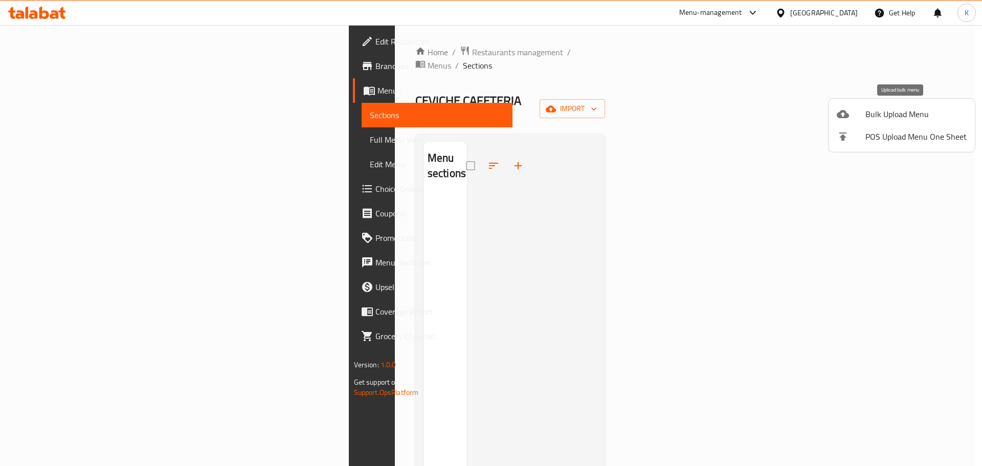
click at [904, 113] on span "Bulk Upload Menu" at bounding box center [915, 114] width 101 height 12
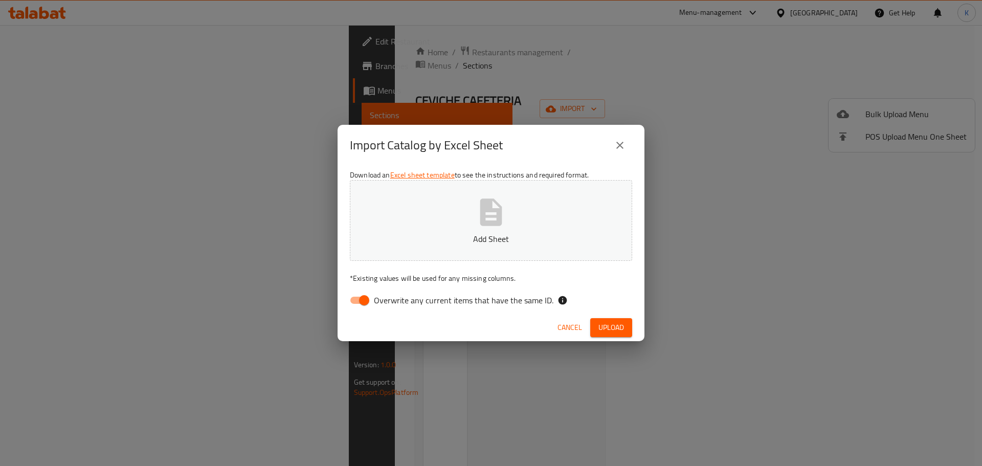
click at [495, 249] on button "Add Sheet" at bounding box center [491, 220] width 282 height 81
click at [518, 302] on span "Overwrite any current items that have the same ID." at bounding box center [464, 300] width 180 height 12
click at [393, 302] on input "Overwrite any current items that have the same ID." at bounding box center [364, 300] width 58 height 19
checkbox input "false"
click at [609, 330] on span "Upload" at bounding box center [611, 327] width 26 height 13
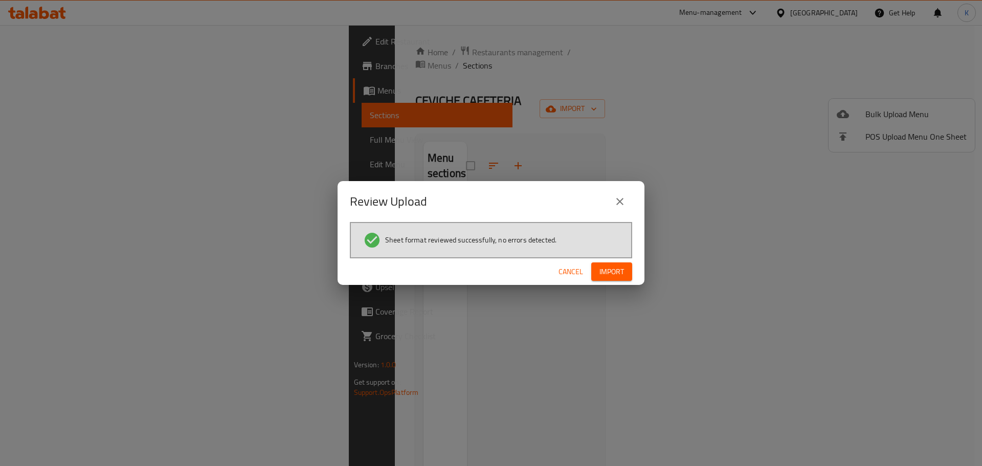
click at [621, 269] on span "Import" at bounding box center [612, 271] width 25 height 13
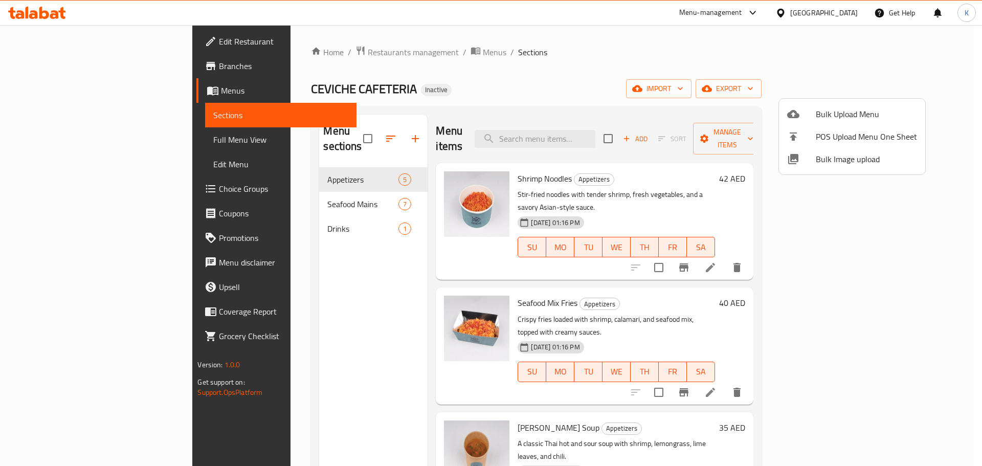
drag, startPoint x: 503, startPoint y: 105, endPoint x: 467, endPoint y: 101, distance: 36.0
click at [502, 104] on div at bounding box center [491, 233] width 982 height 466
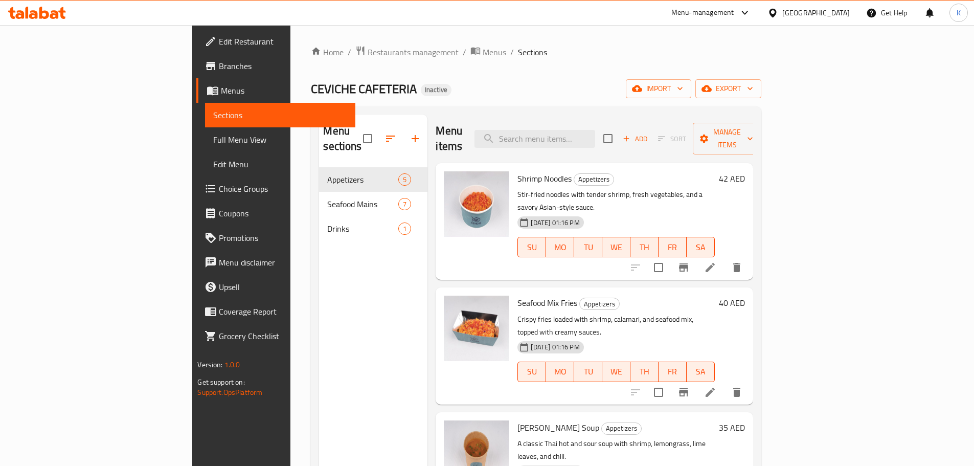
click at [196, 84] on link "Menus" at bounding box center [275, 90] width 159 height 25
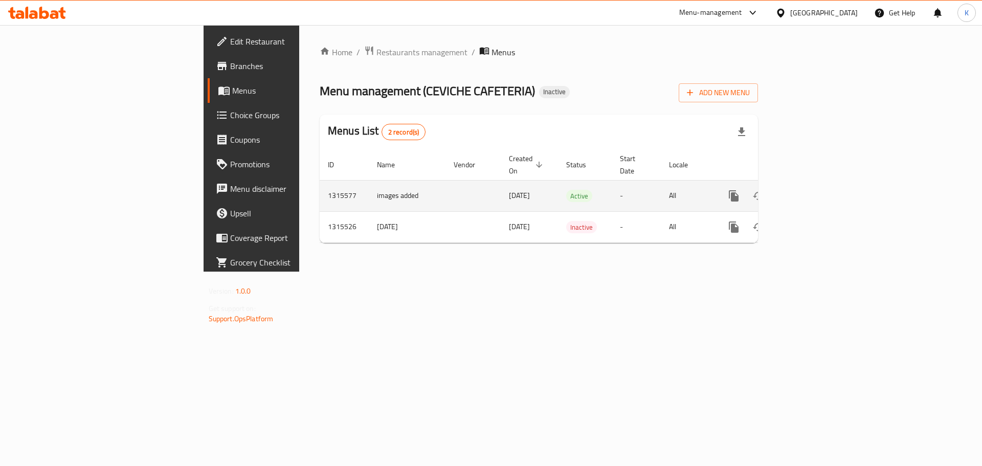
click at [814, 190] on icon "enhanced table" at bounding box center [808, 196] width 12 height 12
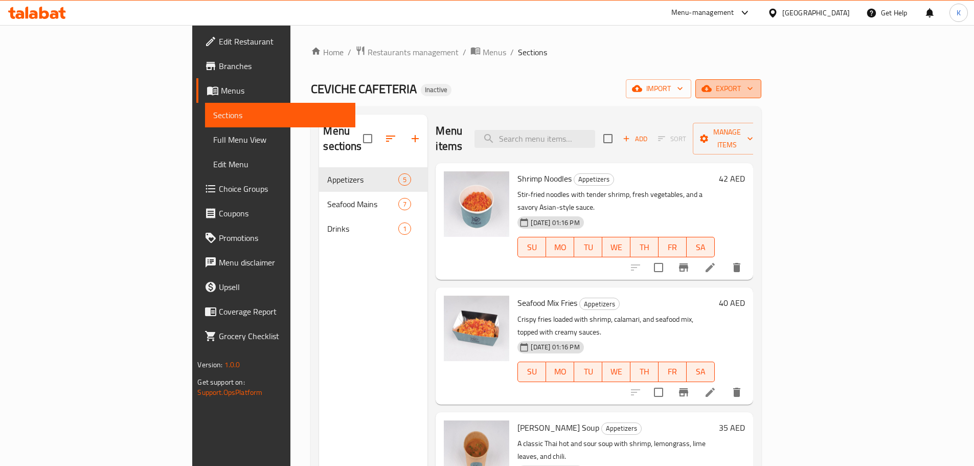
click at [762, 81] on button "export" at bounding box center [729, 88] width 66 height 19
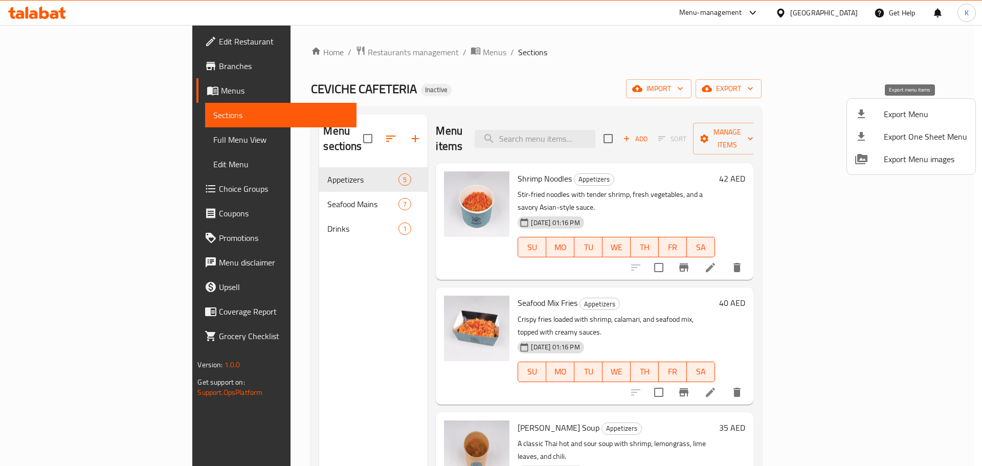
click at [913, 113] on span "Export Menu" at bounding box center [925, 114] width 83 height 12
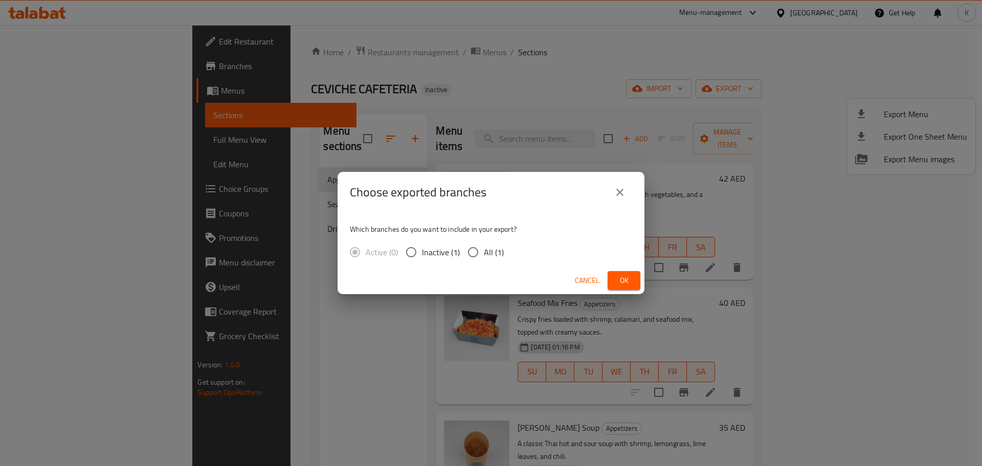
click at [505, 243] on div "Active (0) Inactive (1) All (1)" at bounding box center [431, 251] width 162 height 21
drag, startPoint x: 482, startPoint y: 253, endPoint x: 608, endPoint y: 276, distance: 127.8
click at [482, 256] on input "All (1)" at bounding box center [472, 251] width 21 height 21
radio input "true"
click at [618, 277] on span "Ok" at bounding box center [624, 280] width 16 height 13
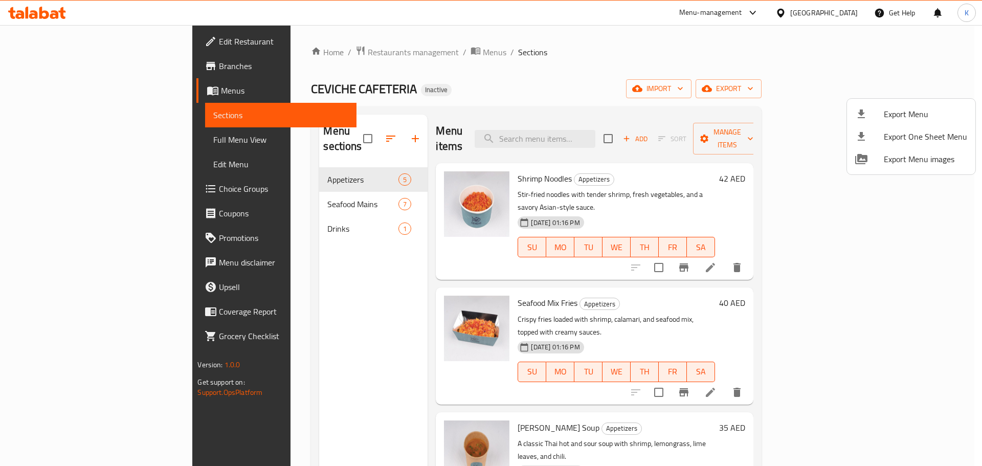
click at [231, 201] on div at bounding box center [491, 233] width 982 height 466
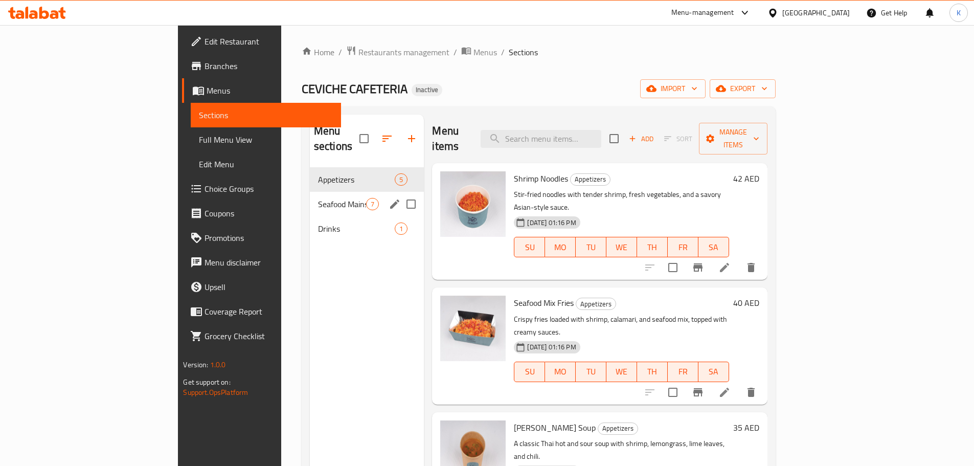
click at [318, 198] on span "Seafood Mains" at bounding box center [342, 204] width 49 height 12
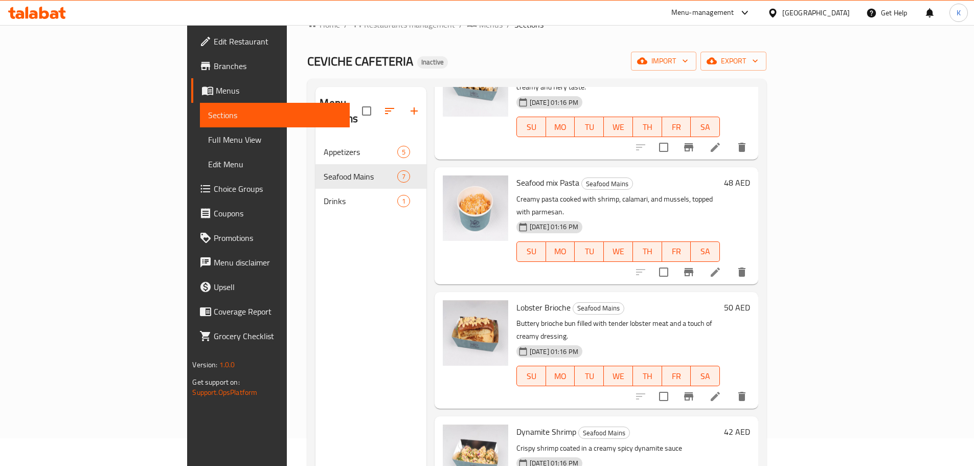
scroll to position [143, 0]
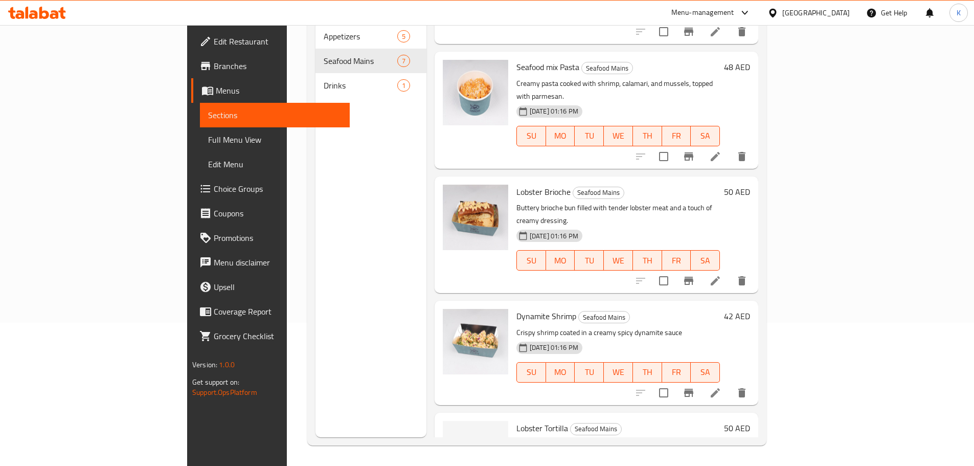
click at [36, 16] on icon at bounding box center [33, 14] width 9 height 9
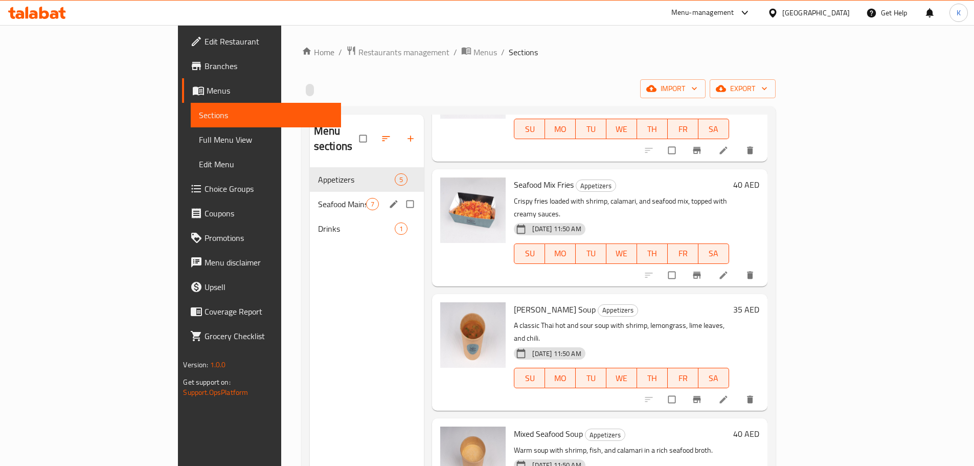
click at [318, 198] on span "Seafood Mains" at bounding box center [342, 204] width 49 height 12
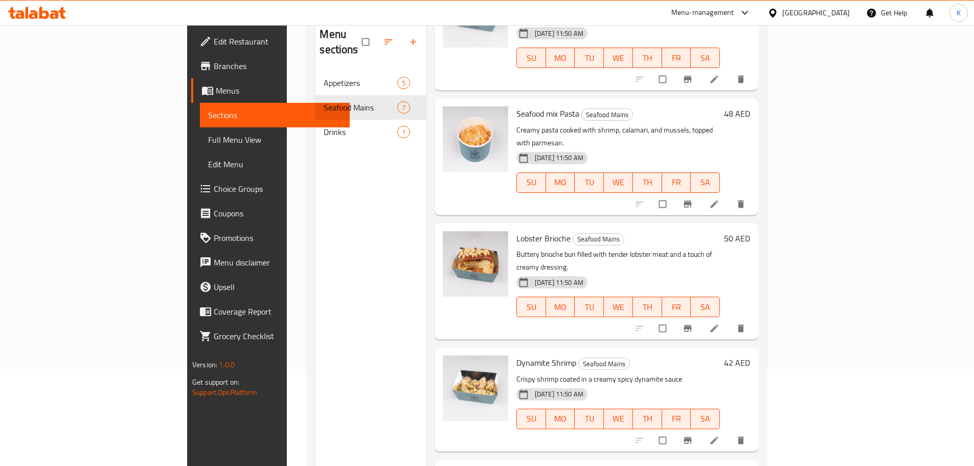
scroll to position [143, 0]
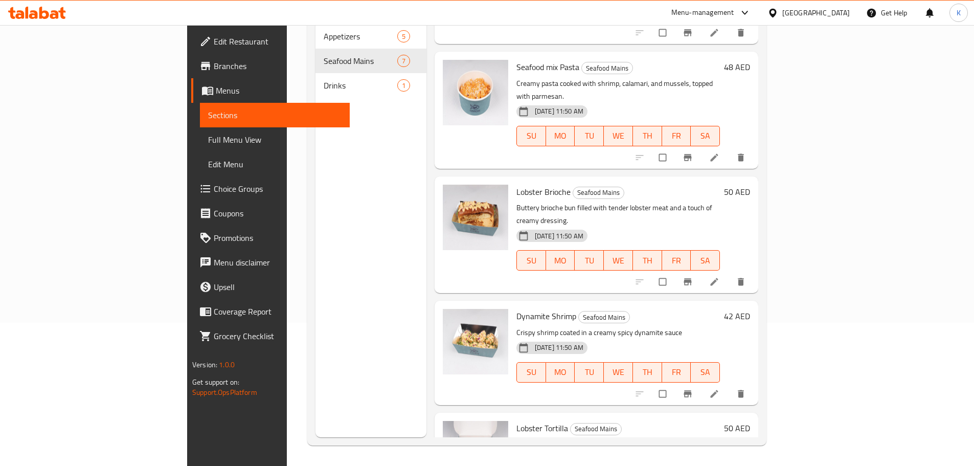
drag, startPoint x: 526, startPoint y: 362, endPoint x: 731, endPoint y: 360, distance: 205.1
click at [720, 438] on p "Soft tortilla wrap stuffed with seasoned lobster, vegetables, and tangy sauce." at bounding box center [619, 451] width 204 height 26
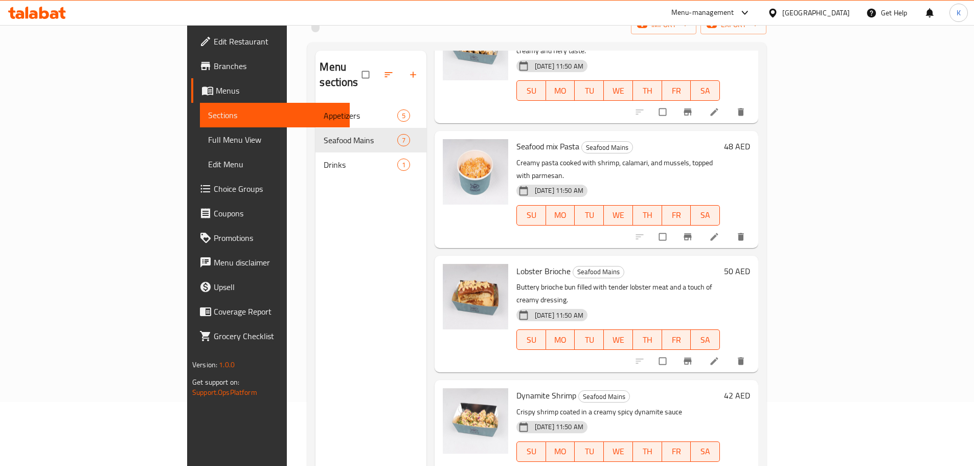
scroll to position [0, 0]
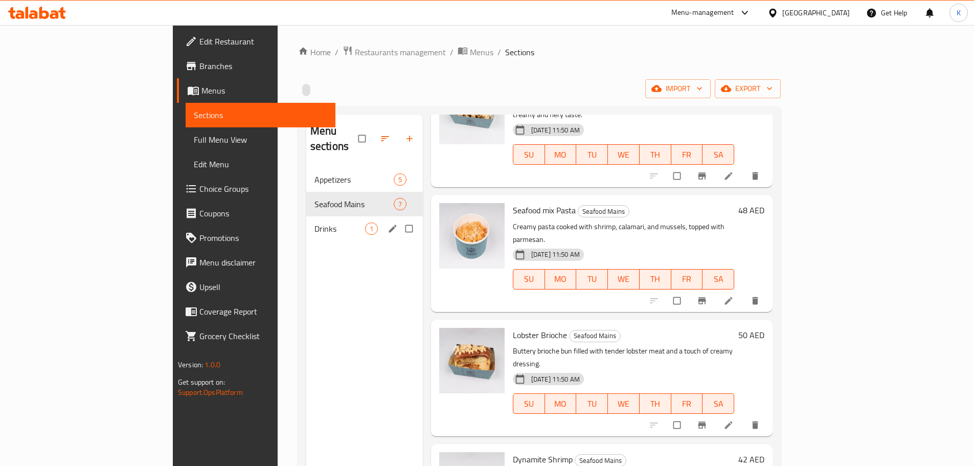
click at [315, 223] on span "Drinks" at bounding box center [340, 229] width 51 height 12
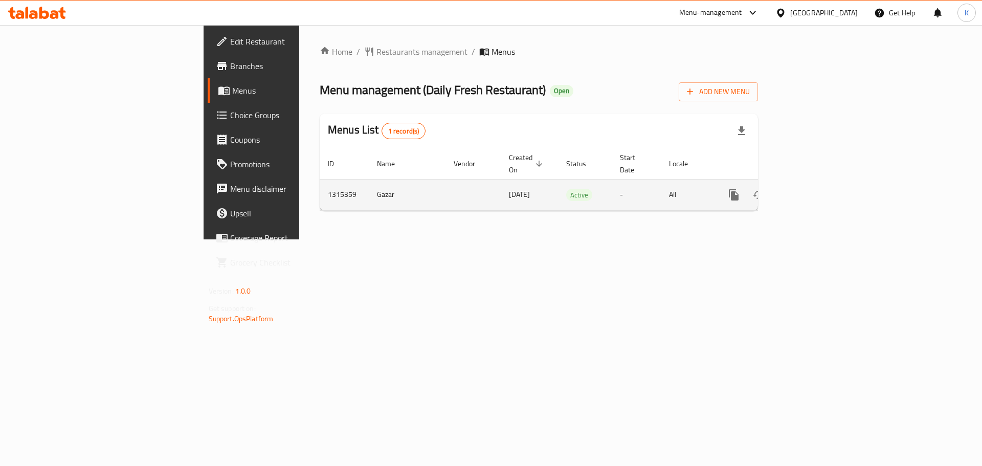
click at [820, 184] on link "enhanced table" at bounding box center [807, 195] width 25 height 25
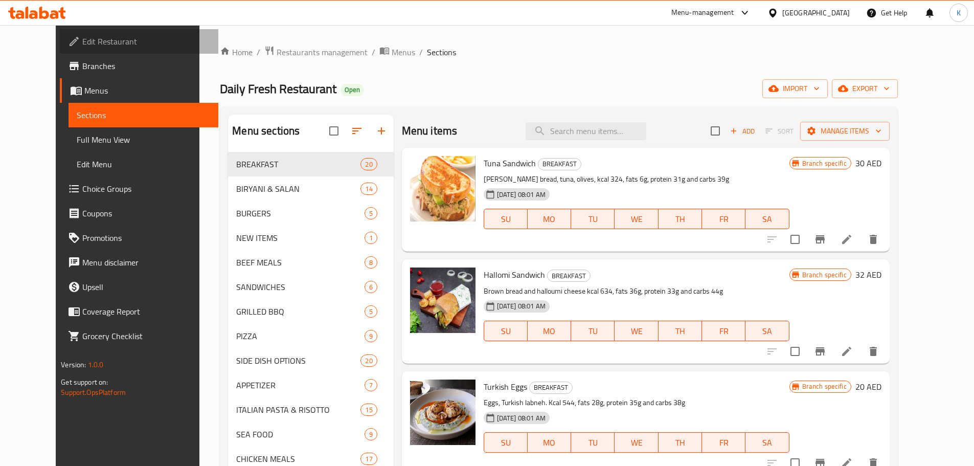
click at [92, 48] on link "Edit Restaurant" at bounding box center [139, 41] width 159 height 25
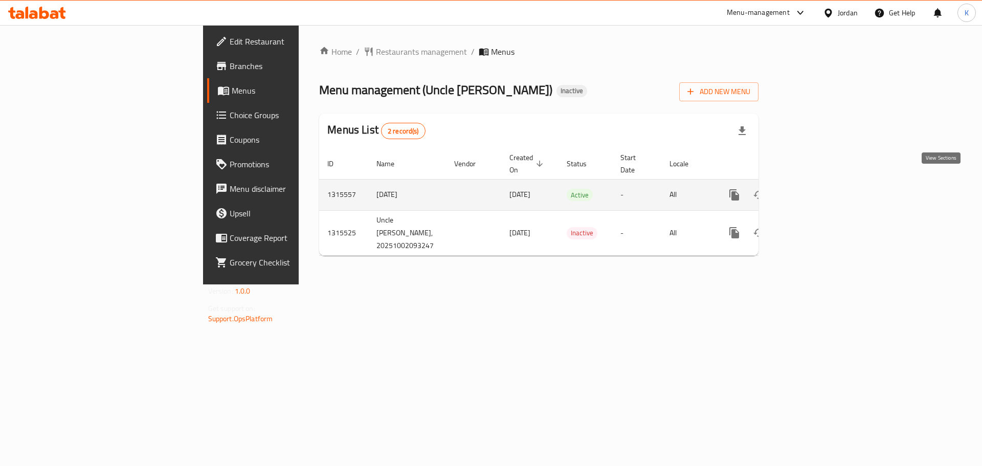
click at [814, 189] on icon "enhanced table" at bounding box center [808, 195] width 12 height 12
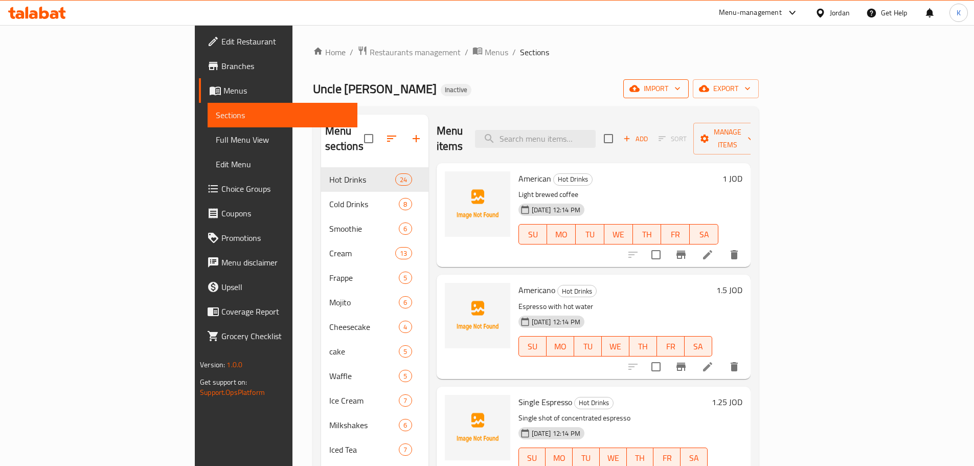
click at [681, 84] on span "import" at bounding box center [656, 88] width 49 height 13
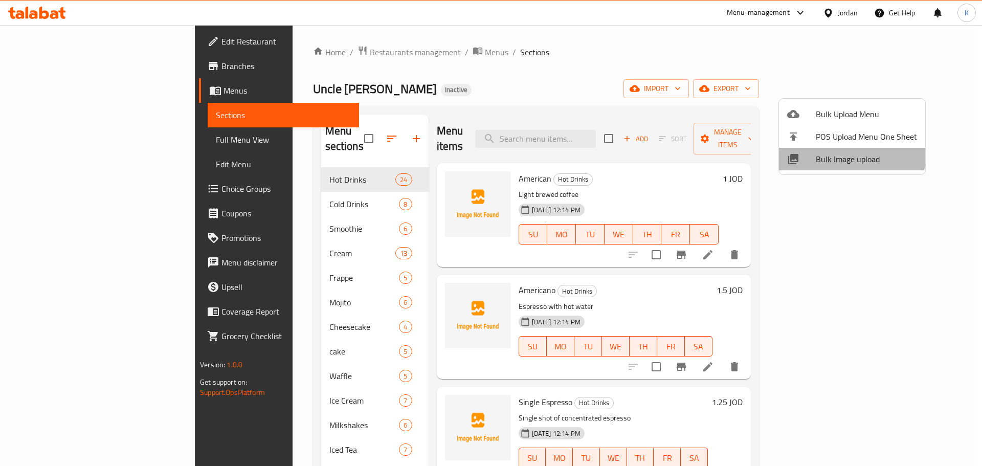
click at [847, 153] on span "Bulk Image upload" at bounding box center [866, 159] width 101 height 12
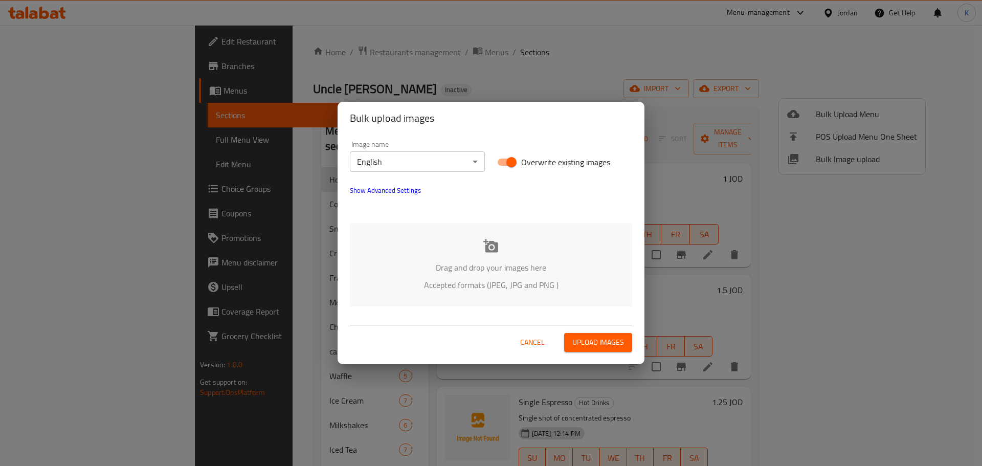
click at [498, 246] on div "Drag and drop your images here Accepted formats (JPEG, JPG and PNG )" at bounding box center [491, 264] width 282 height 83
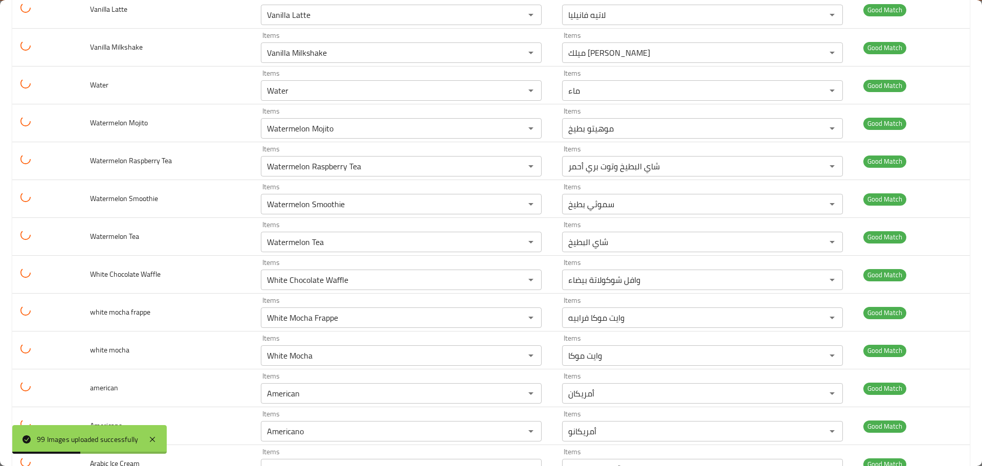
scroll to position [3458, 0]
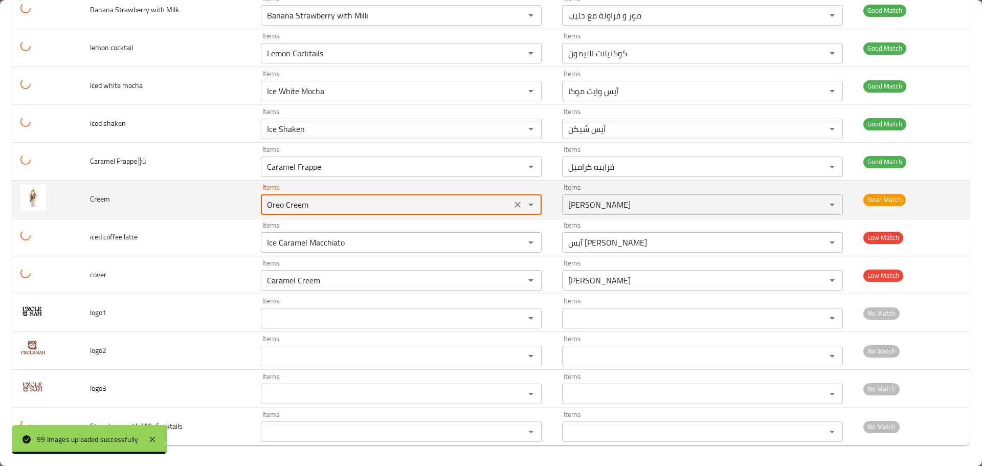
drag, startPoint x: 283, startPoint y: 207, endPoint x: 237, endPoint y: 203, distance: 46.2
click at [237, 203] on tr "Creem Items Oreo Creem Items Items أوريو كريمة Items Near Match" at bounding box center [491, 200] width 958 height 38
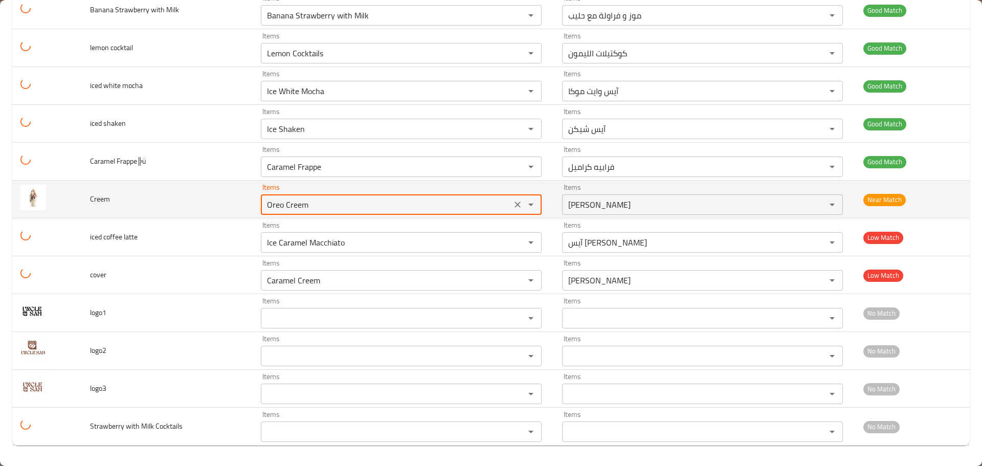
type input "Creem"
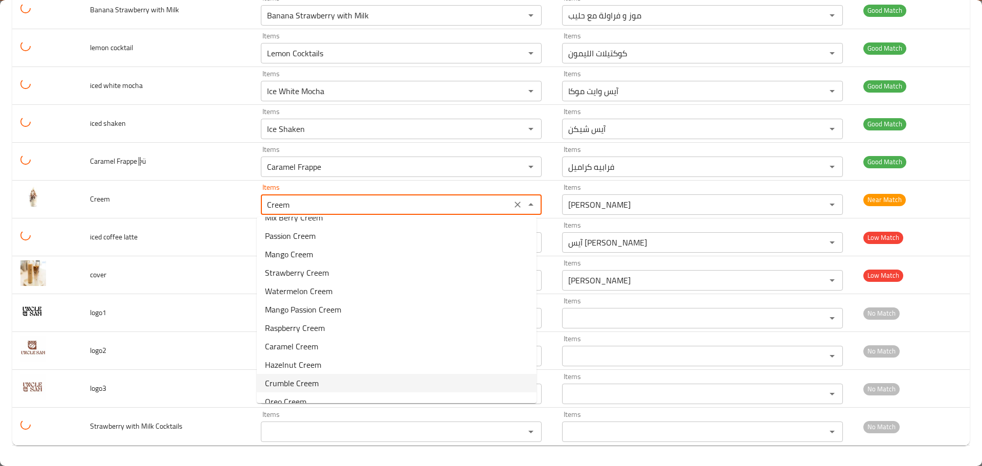
scroll to position [0, 0]
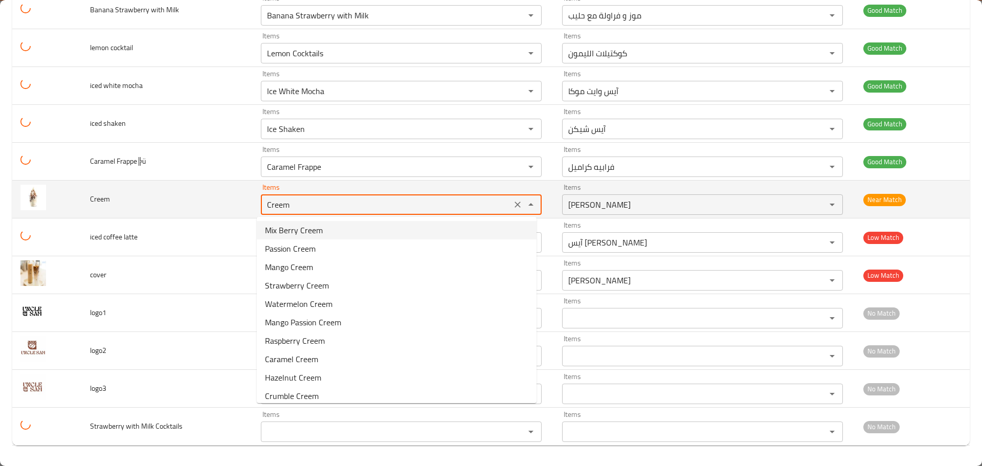
click at [513, 203] on icon "Clear" at bounding box center [518, 204] width 10 height 10
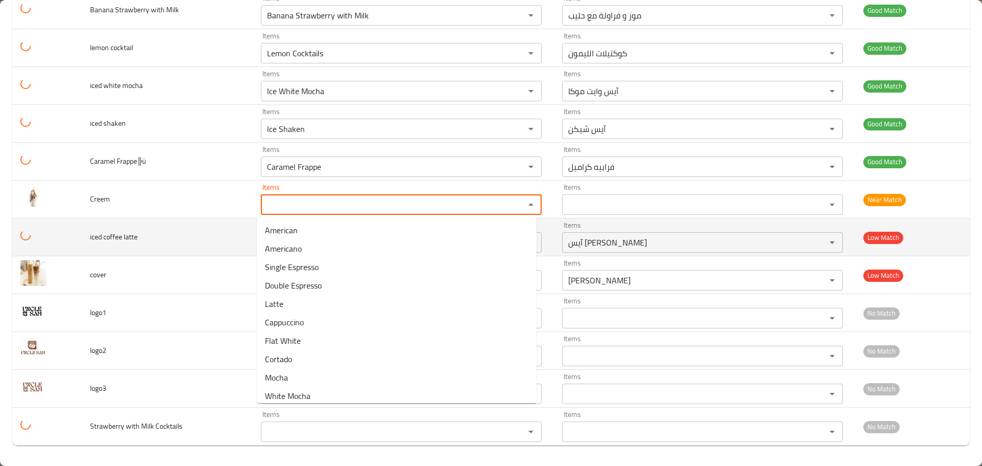
click at [209, 239] on td "iced coffee latte" at bounding box center [167, 237] width 171 height 38
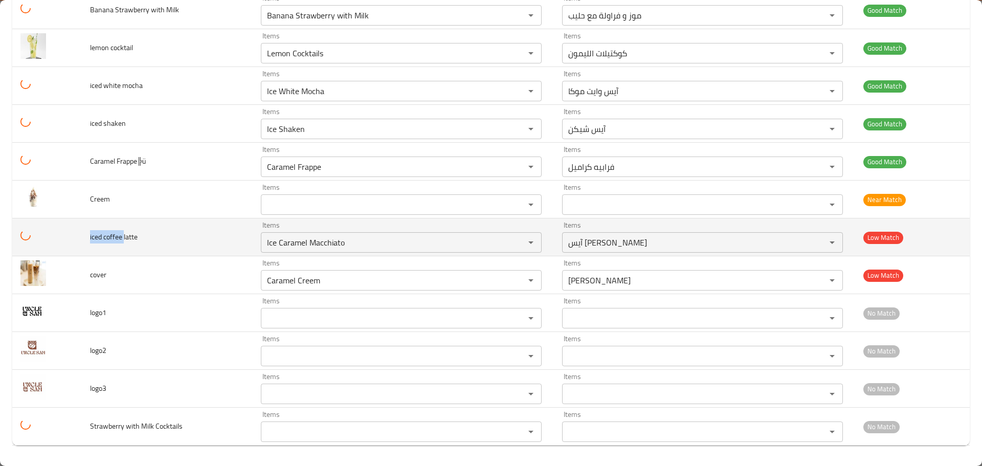
drag, startPoint x: 87, startPoint y: 238, endPoint x: 123, endPoint y: 231, distance: 36.9
click at [123, 231] on td "iced coffee latte" at bounding box center [167, 237] width 171 height 38
click at [134, 237] on span "iced coffee latte" at bounding box center [114, 236] width 48 height 13
copy span "latte"
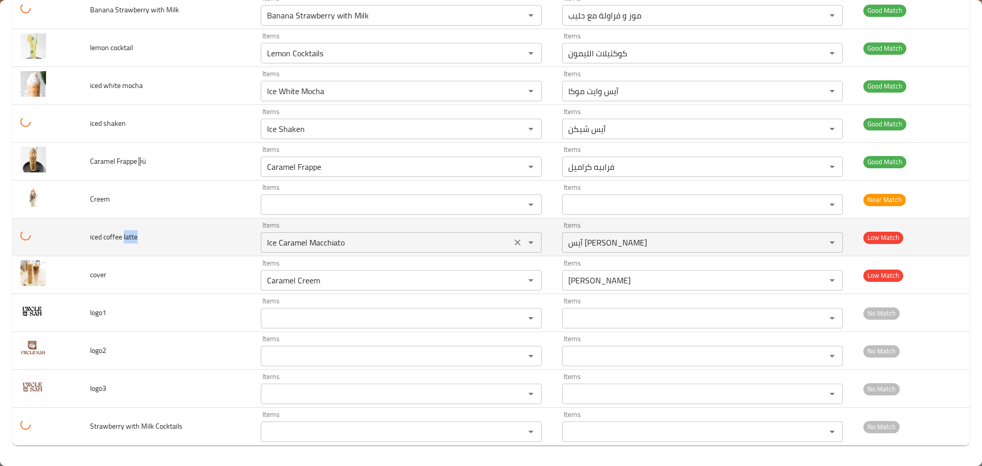
click at [338, 246] on latte "Ice Caramel Macchiato" at bounding box center [386, 242] width 245 height 14
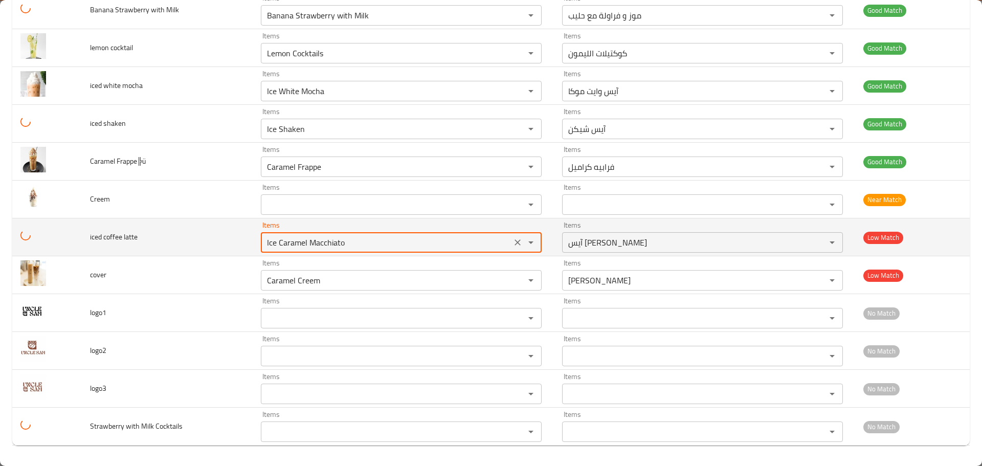
paste latte "latte"
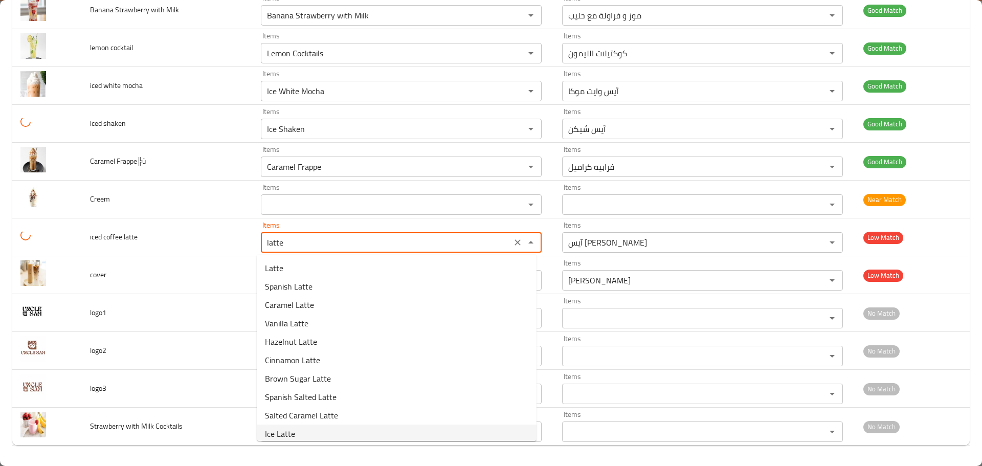
scroll to position [25, 0]
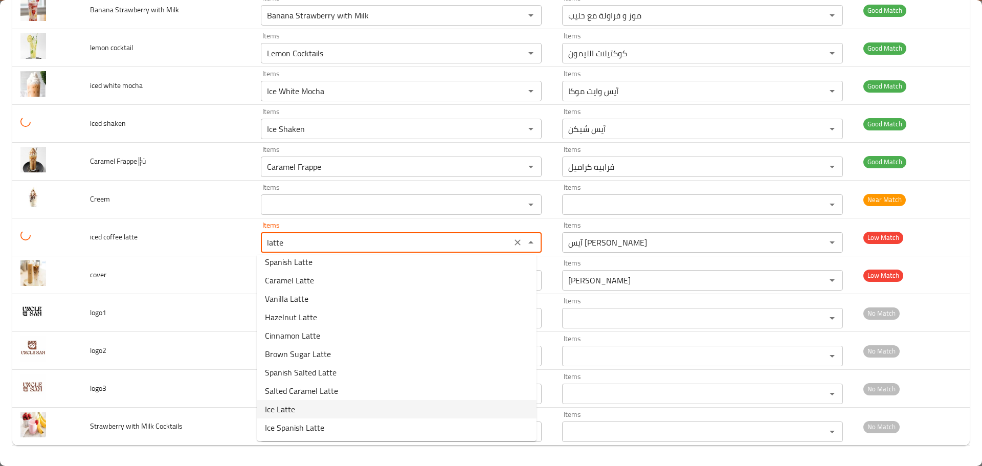
click at [288, 410] on span "Ice Latte" at bounding box center [280, 409] width 30 height 12
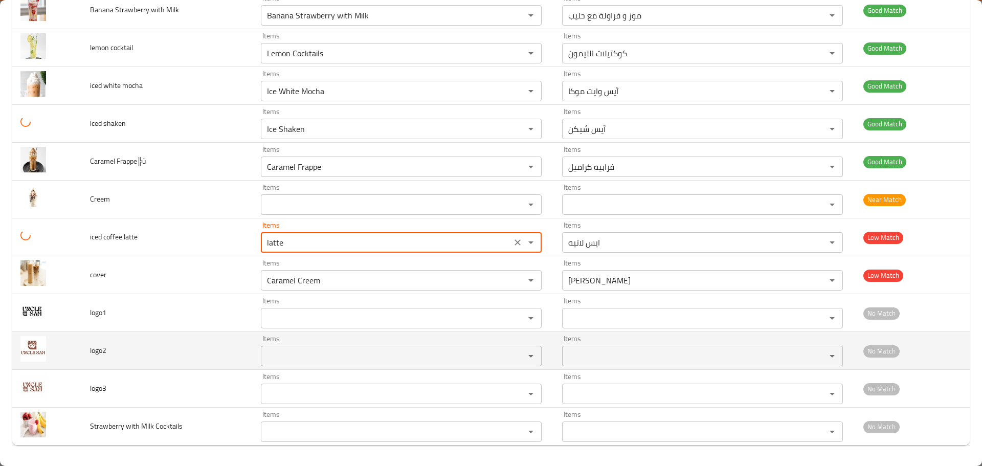
type latte "Ice Latte"
type latte-ar "ايس لاتيه"
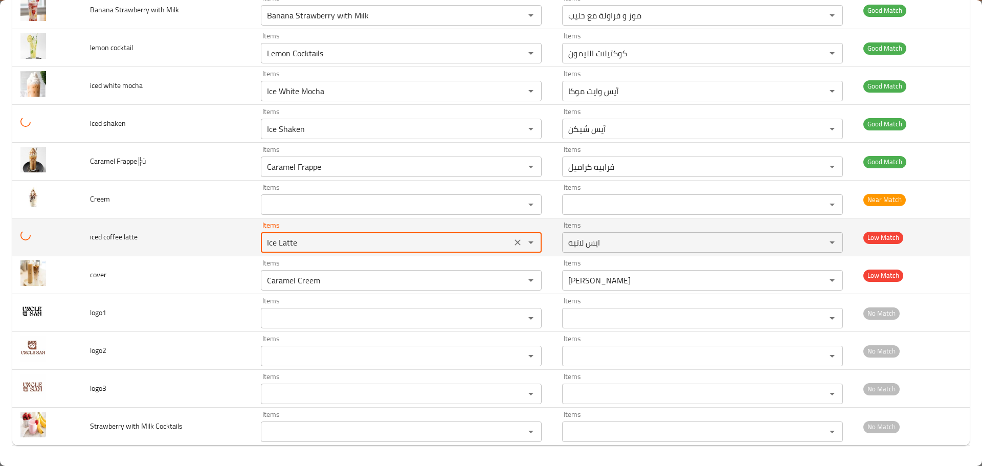
drag, startPoint x: 301, startPoint y: 241, endPoint x: 278, endPoint y: 242, distance: 22.5
click at [230, 235] on tr "iced coffee latte Items Ice Latte Items Items ايس لاتيه Items Low Match" at bounding box center [491, 237] width 958 height 38
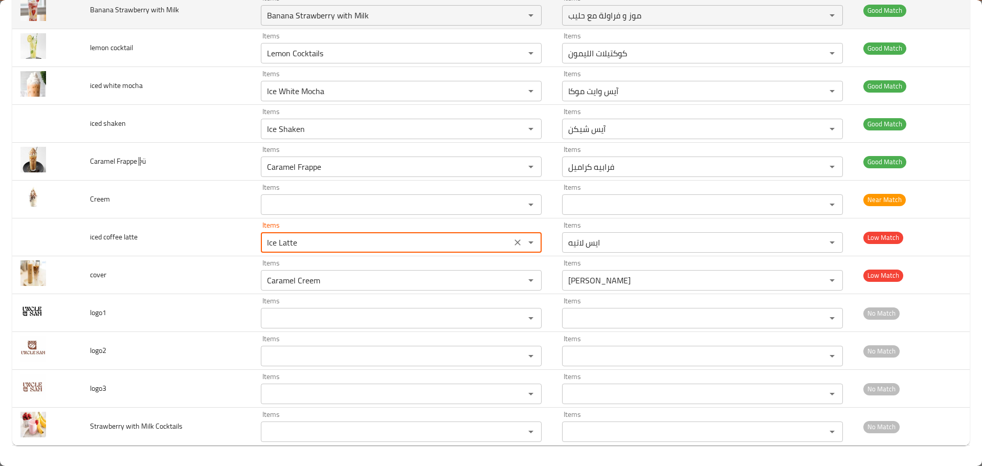
type latte "Ice Latte"
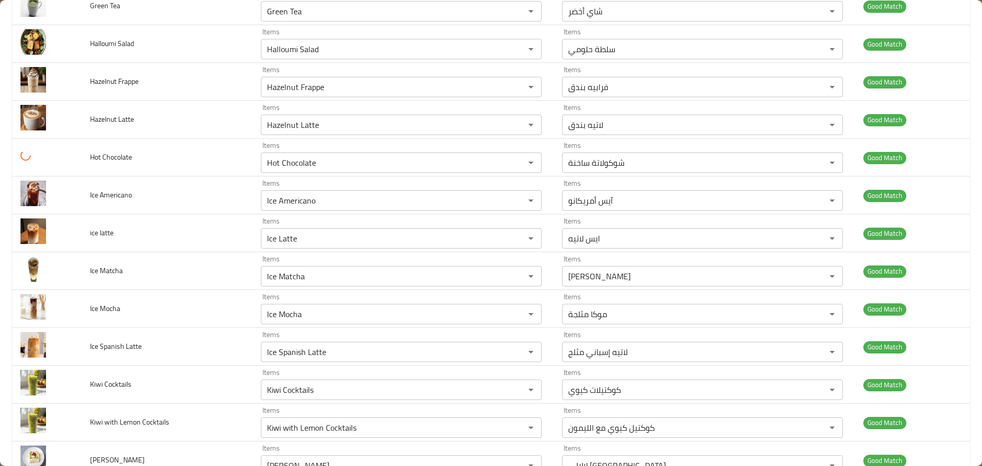
scroll to position [3458, 0]
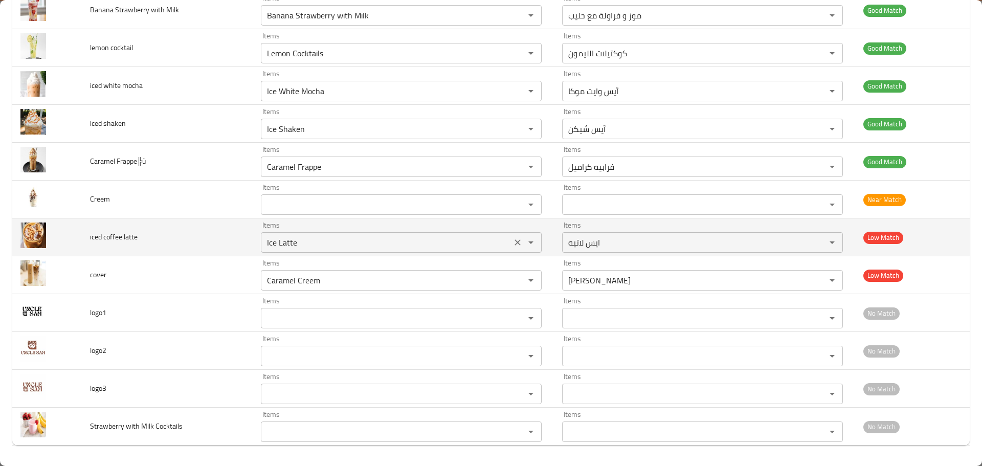
click at [513, 240] on icon "Clear" at bounding box center [518, 242] width 10 height 10
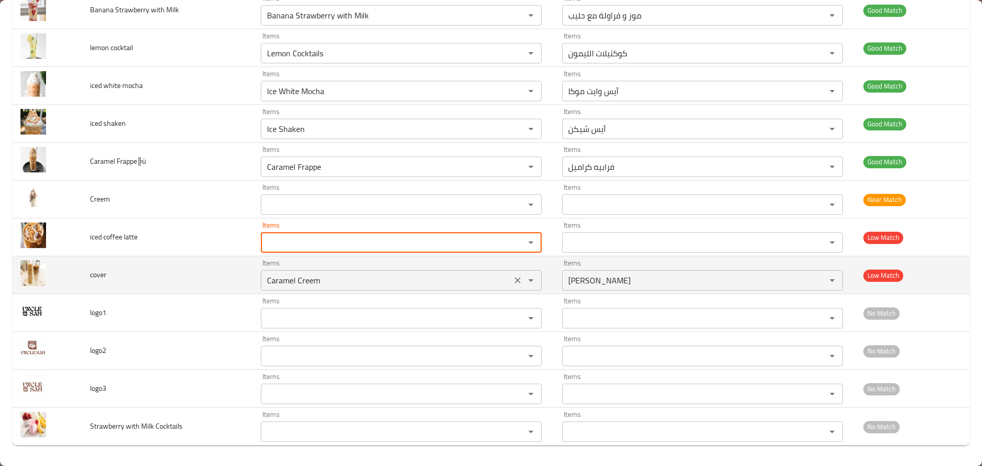
click at [513, 278] on icon "Clear" at bounding box center [518, 280] width 10 height 10
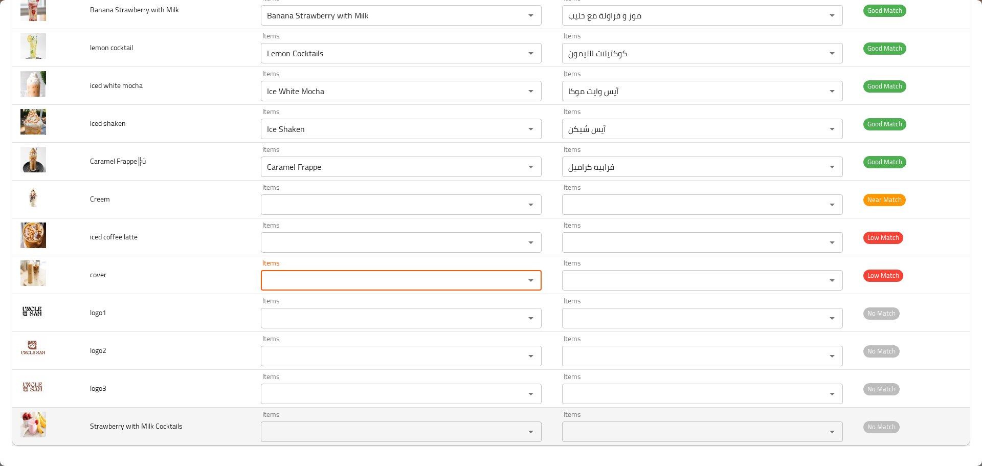
click at [340, 425] on Cocktails "Items" at bounding box center [386, 432] width 245 height 14
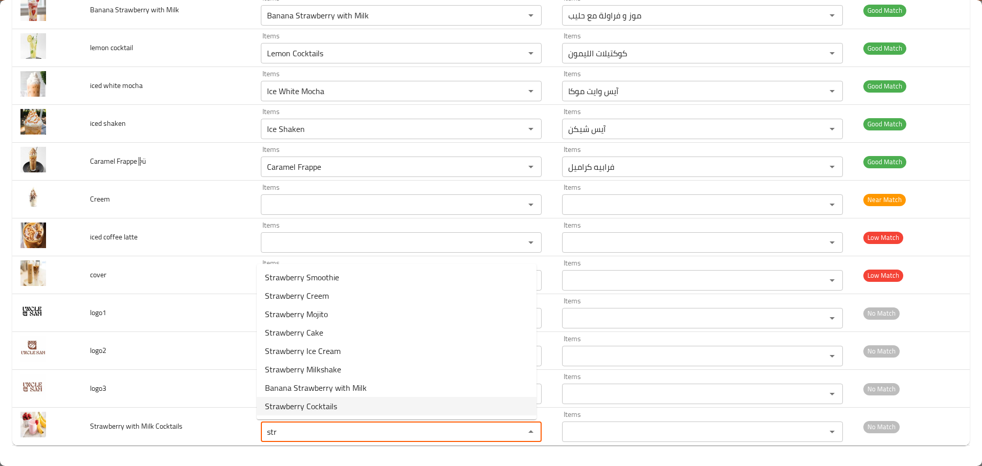
click at [339, 409] on Cocktails-option-7 "Strawberry Cocktails" at bounding box center [397, 406] width 280 height 18
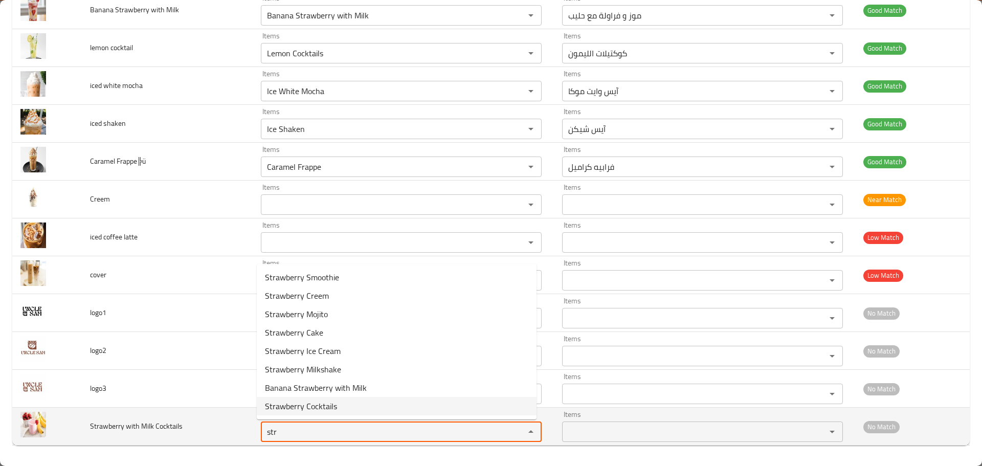
type Cocktails "Strawberry Cocktails"
type Cocktails-ar "كوكتيلات الفراولة"
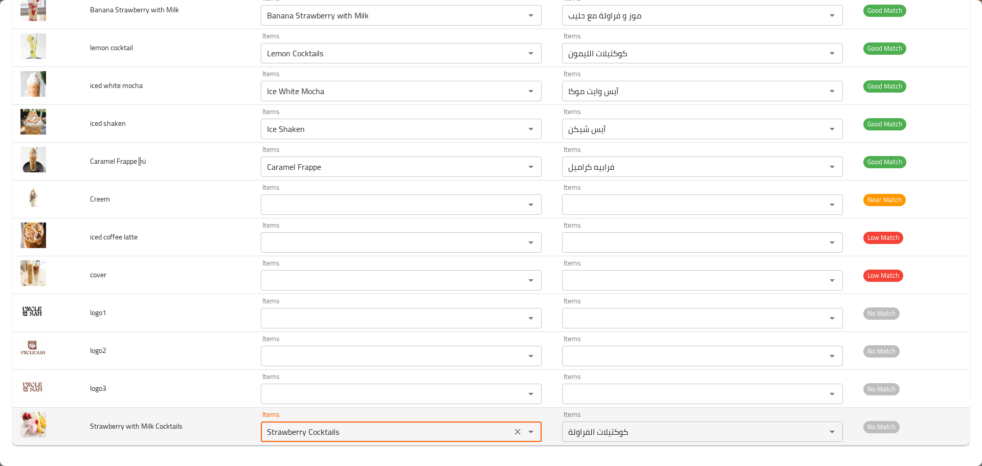
drag, startPoint x: 342, startPoint y: 431, endPoint x: 191, endPoint y: 419, distance: 151.9
click at [191, 419] on tr "Strawberry with Milk Cocktails Items Strawberry Cocktails Items Items كوكتيلات …" at bounding box center [491, 427] width 958 height 38
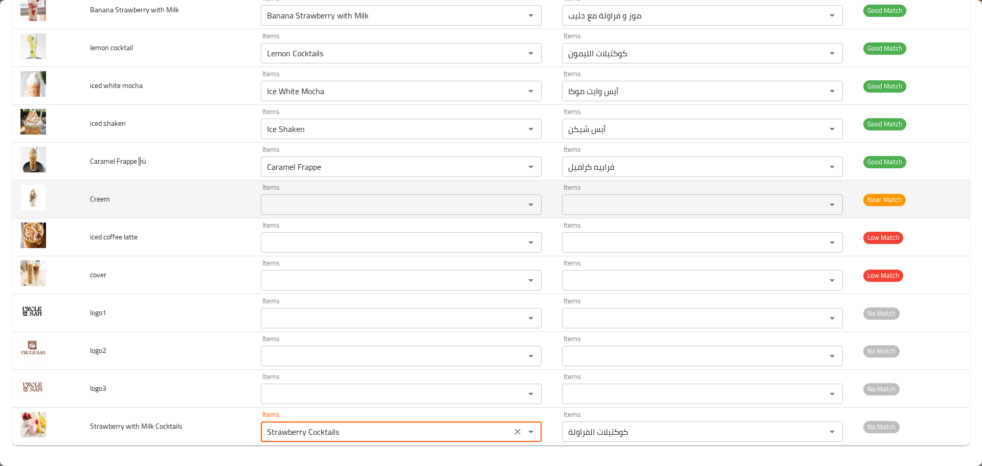
type Cocktails "Strawberry Cocktails"
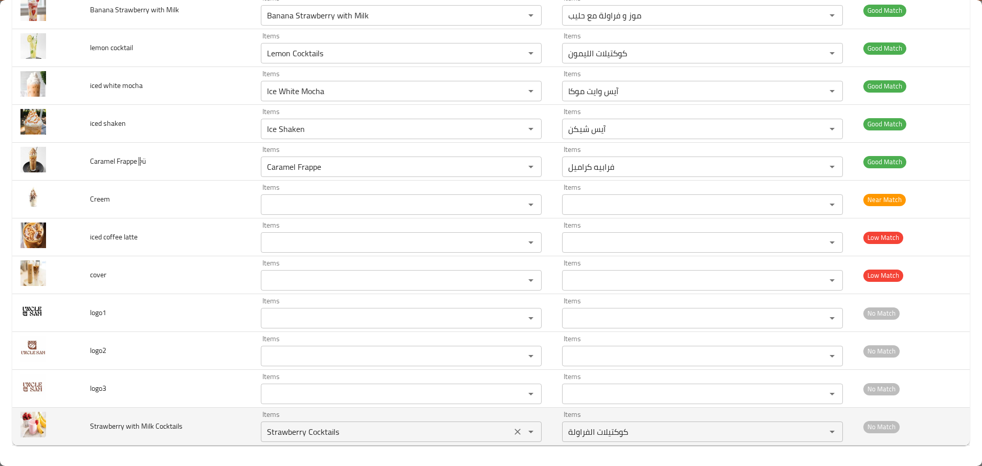
click at [513, 433] on icon "Clear" at bounding box center [518, 432] width 10 height 10
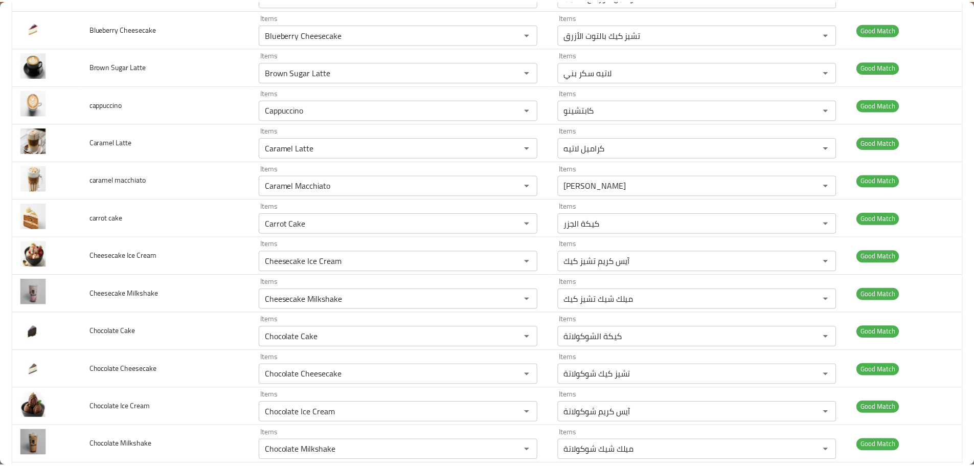
scroll to position [0, 0]
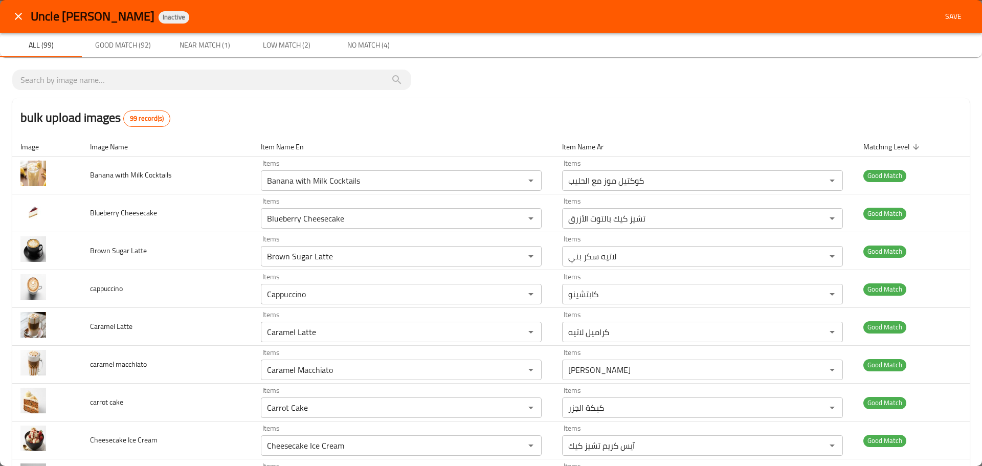
click at [949, 15] on span "Save" at bounding box center [953, 16] width 25 height 13
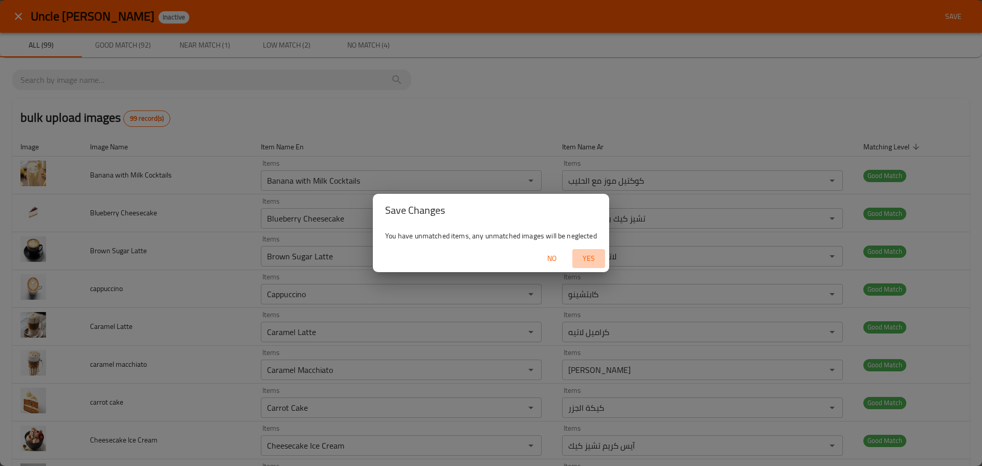
click at [592, 258] on span "Yes" at bounding box center [588, 258] width 25 height 13
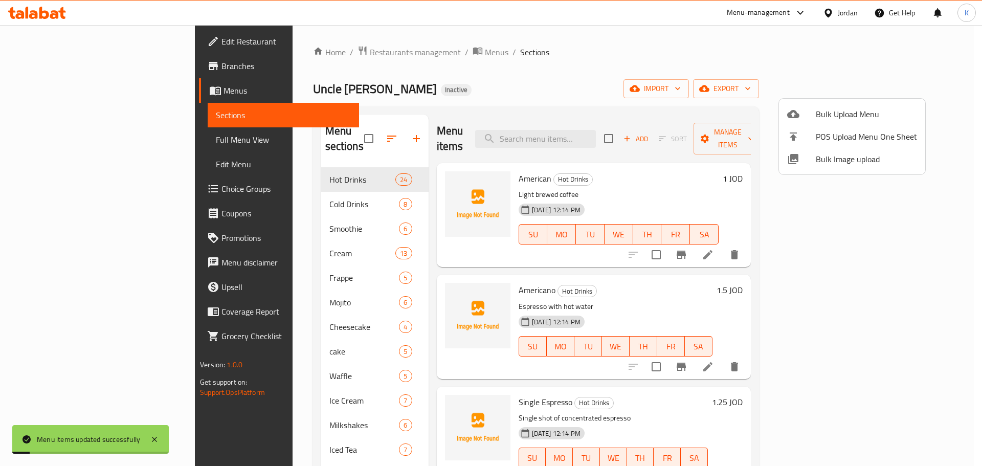
click at [108, 135] on div at bounding box center [491, 233] width 982 height 466
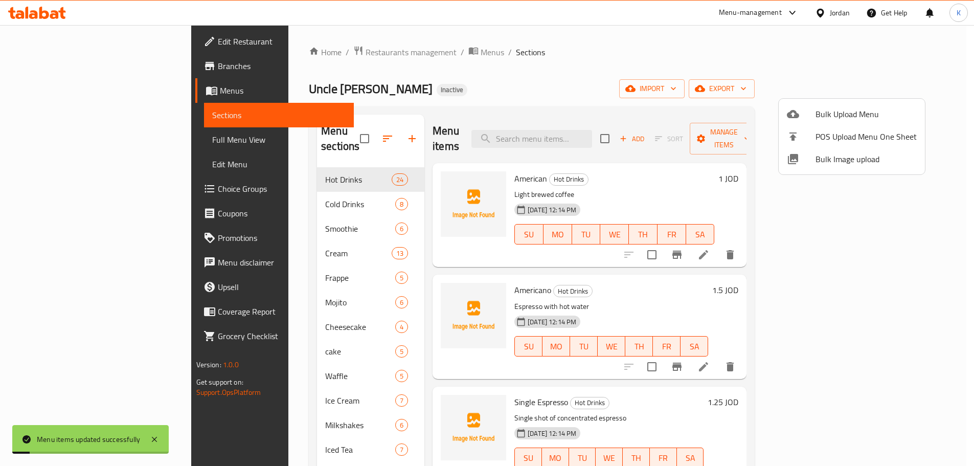
click at [212, 135] on span "Full Menu View" at bounding box center [279, 140] width 134 height 12
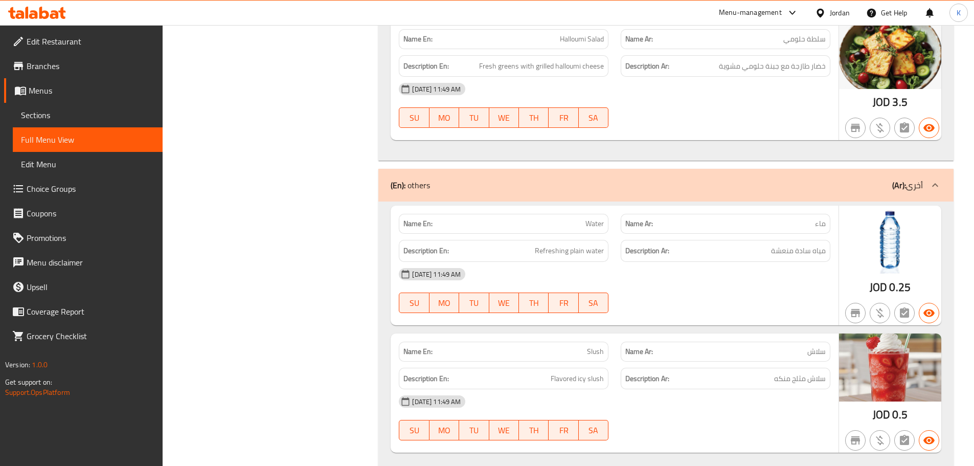
scroll to position [15358, 0]
